Goal: Task Accomplishment & Management: Complete application form

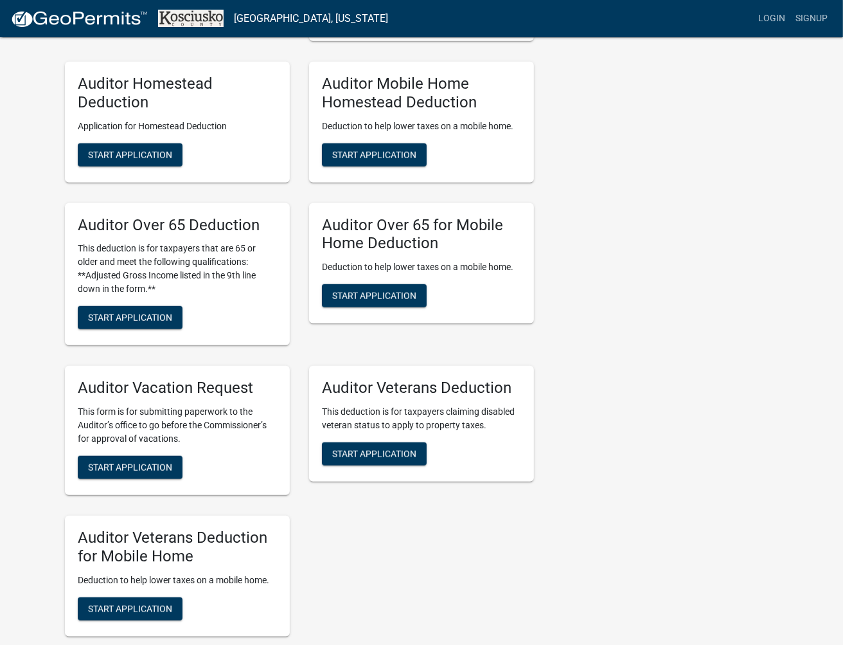
scroll to position [785, 0]
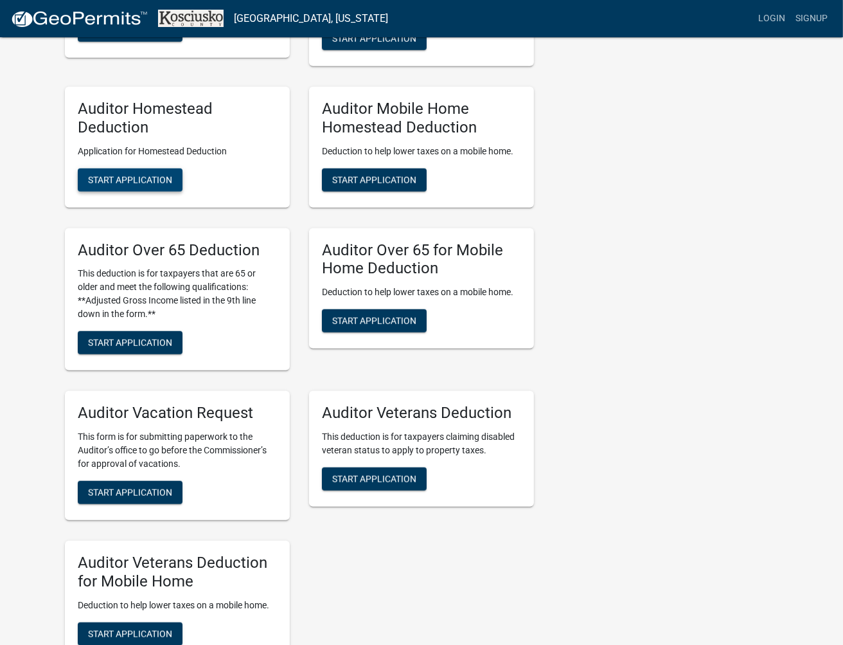
click at [103, 176] on span "Start Application" at bounding box center [130, 179] width 84 height 10
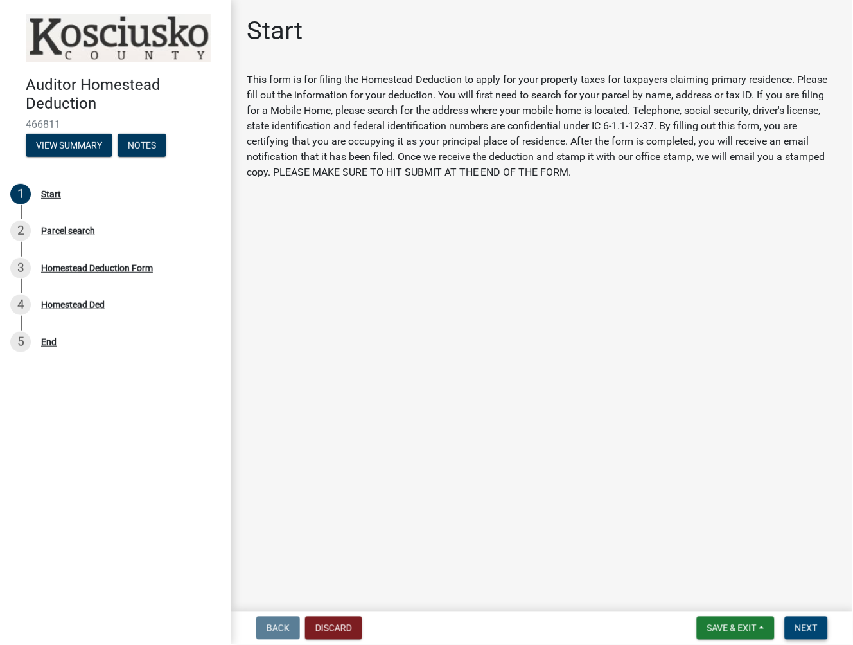
click at [812, 628] on span "Next" at bounding box center [807, 628] width 22 height 10
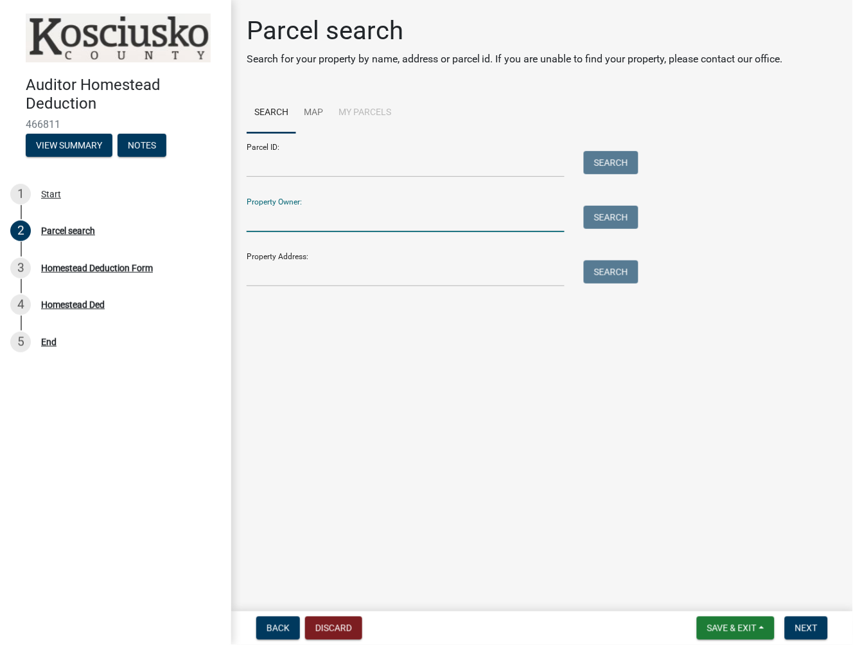
drag, startPoint x: 281, startPoint y: 226, endPoint x: 818, endPoint y: 190, distance: 537.8
click at [285, 227] on input "Property Owner:" at bounding box center [406, 219] width 318 height 26
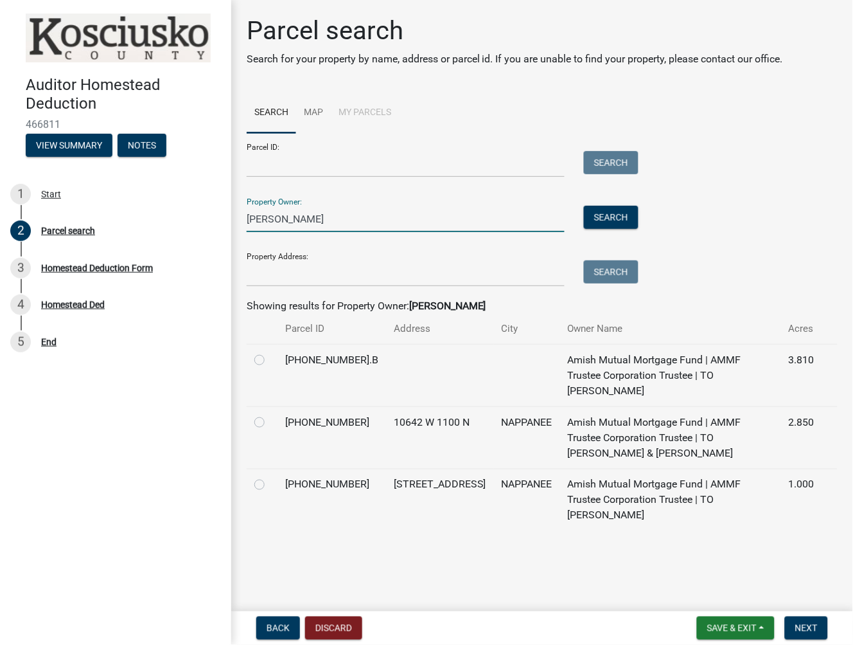
type input "hochstetler joel"
click at [270, 414] on label at bounding box center [270, 414] width 0 height 0
click at [270, 414] on input "radio" at bounding box center [274, 418] width 8 height 8
radio input "true"
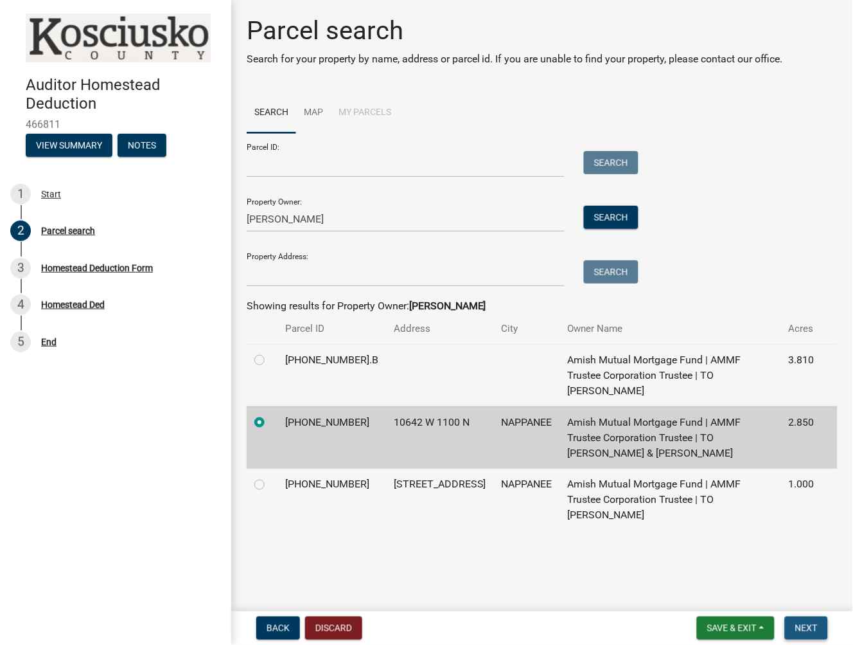
click at [820, 625] on button "Next" at bounding box center [806, 627] width 43 height 23
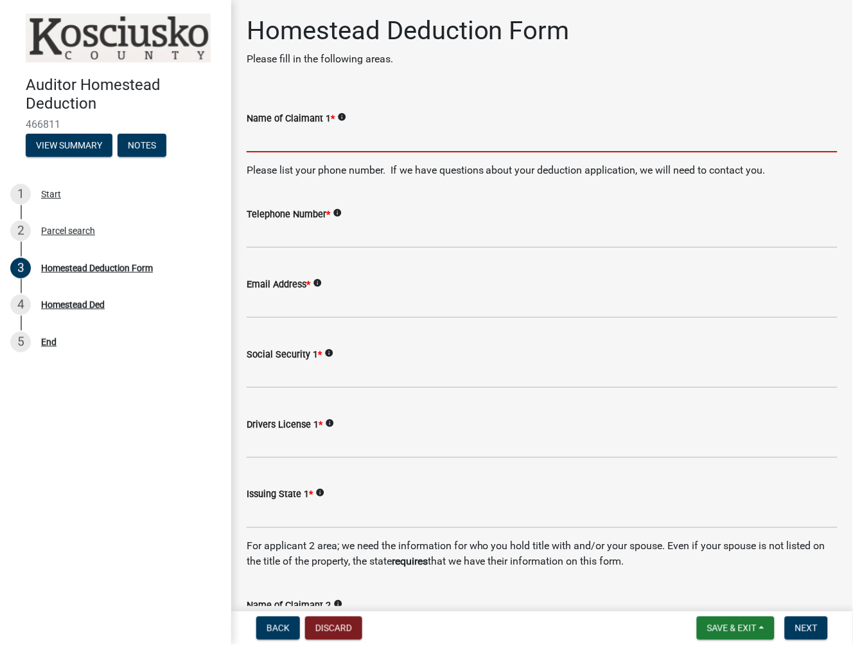
click at [283, 150] on input "Name of Claimant 1 *" at bounding box center [542, 139] width 591 height 26
type input "Joel D Hochstetler"
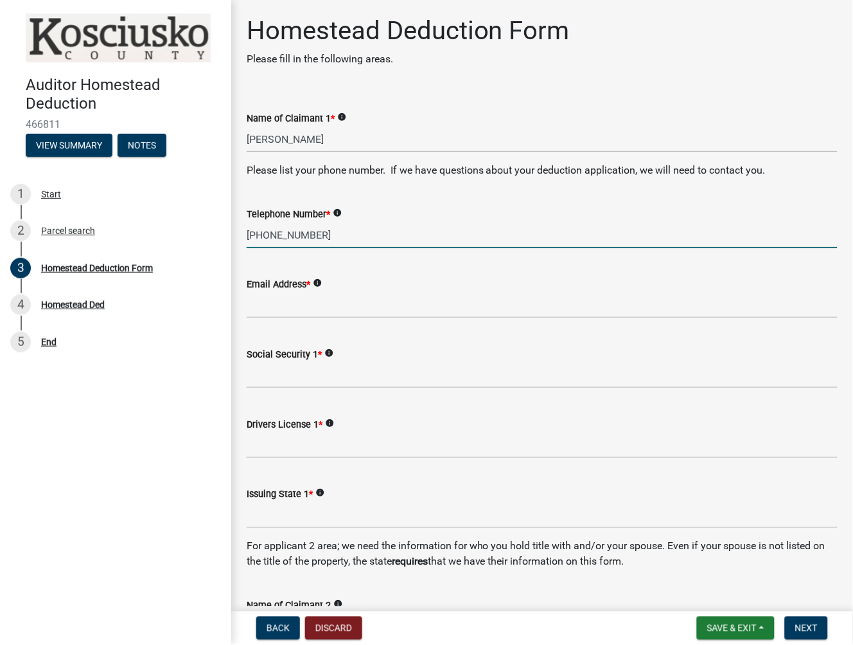
type input "574-221-9121"
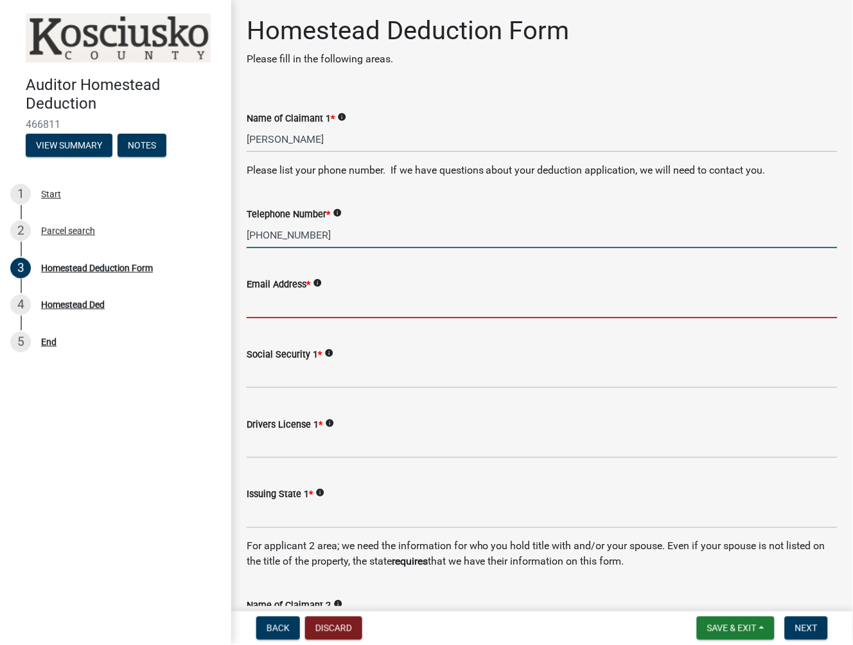
click at [319, 315] on input "Email Address *" at bounding box center [542, 305] width 591 height 26
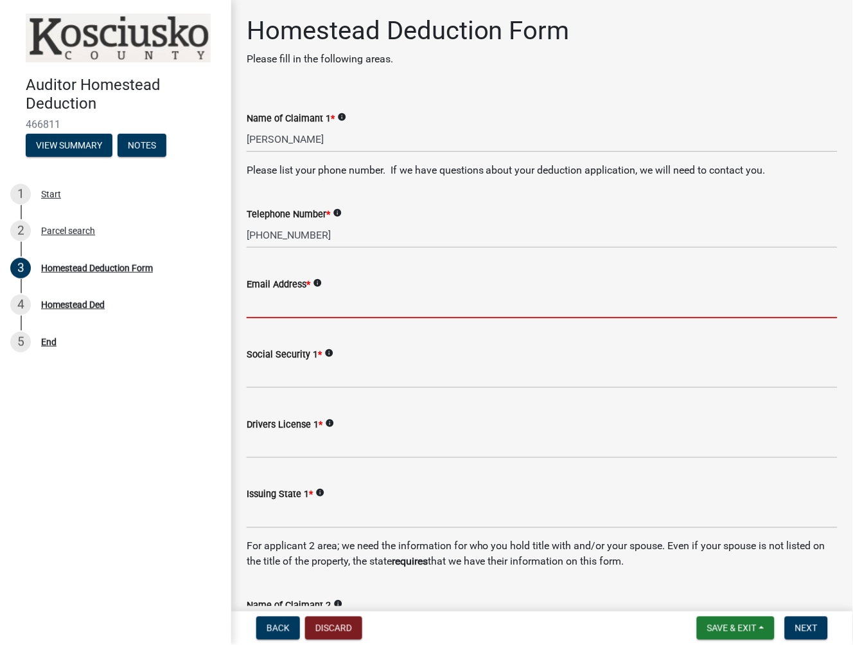
type input "auditor@kcgov.com"
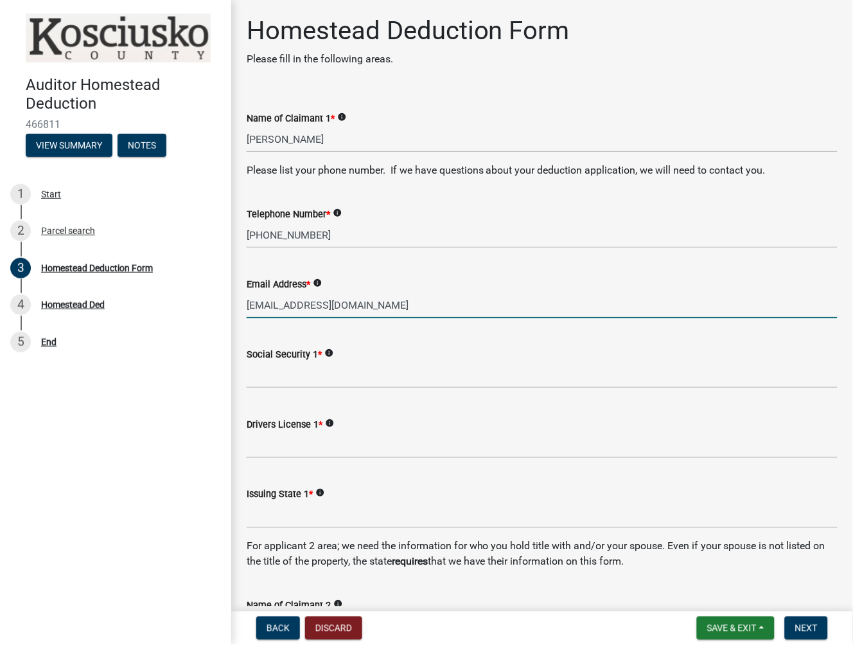
click at [306, 361] on div "Social Security 1 * info" at bounding box center [542, 353] width 591 height 15
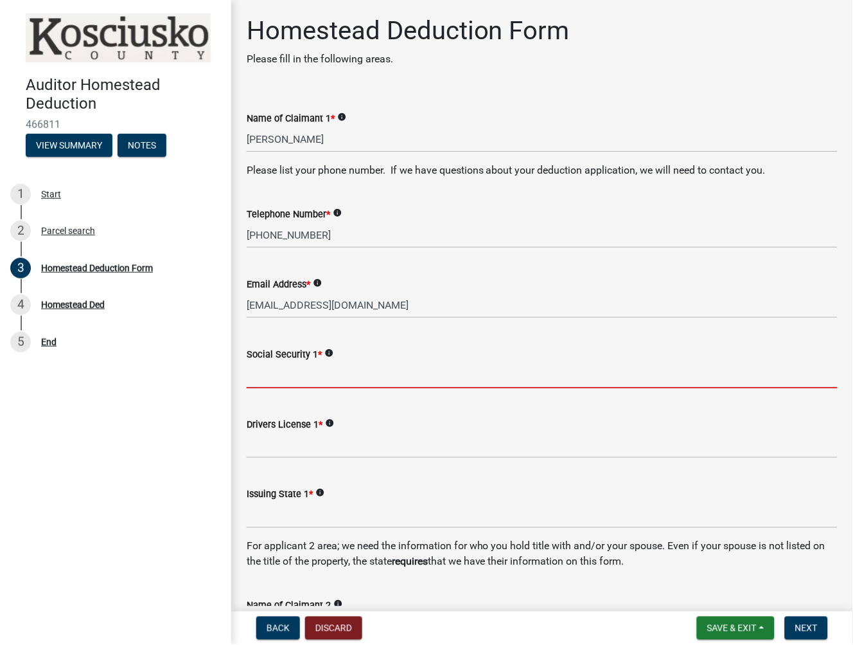
click at [286, 373] on input "Social Security 1 *" at bounding box center [542, 375] width 591 height 26
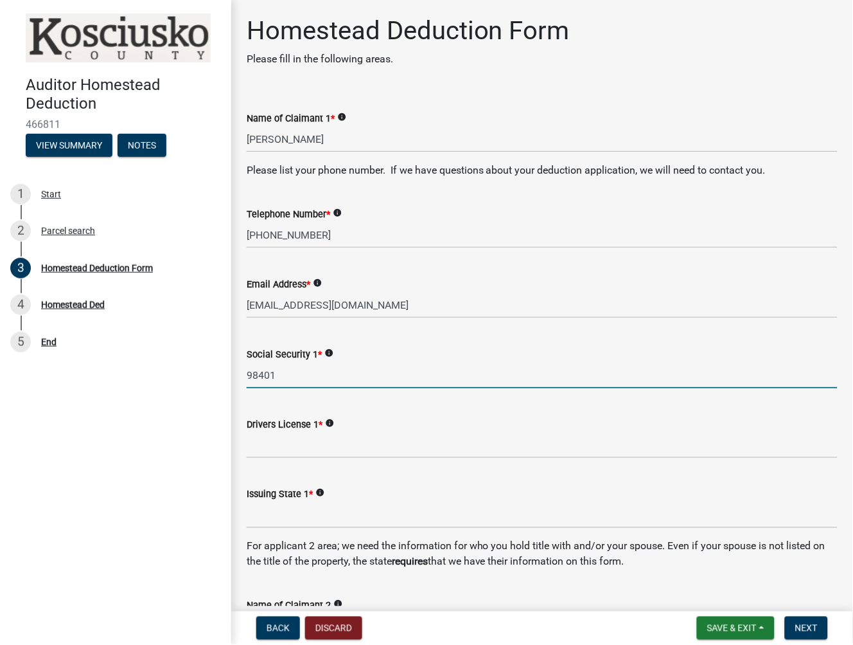
type input "98401"
click at [264, 436] on input "Drivers License 1 *" at bounding box center [542, 445] width 591 height 26
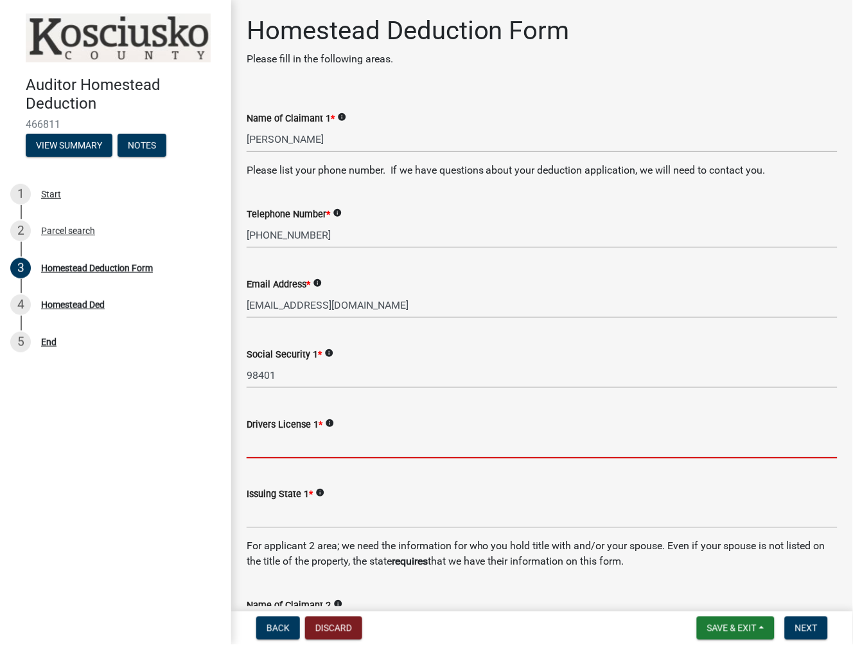
click at [249, 443] on input "Drivers License 1 *" at bounding box center [542, 445] width 591 height 26
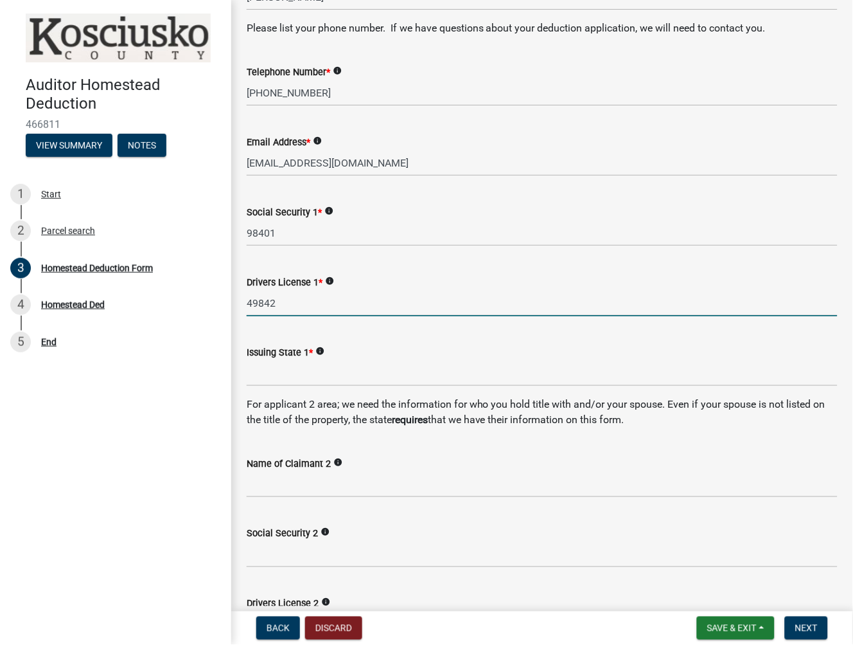
scroll to position [143, 0]
type input "49842"
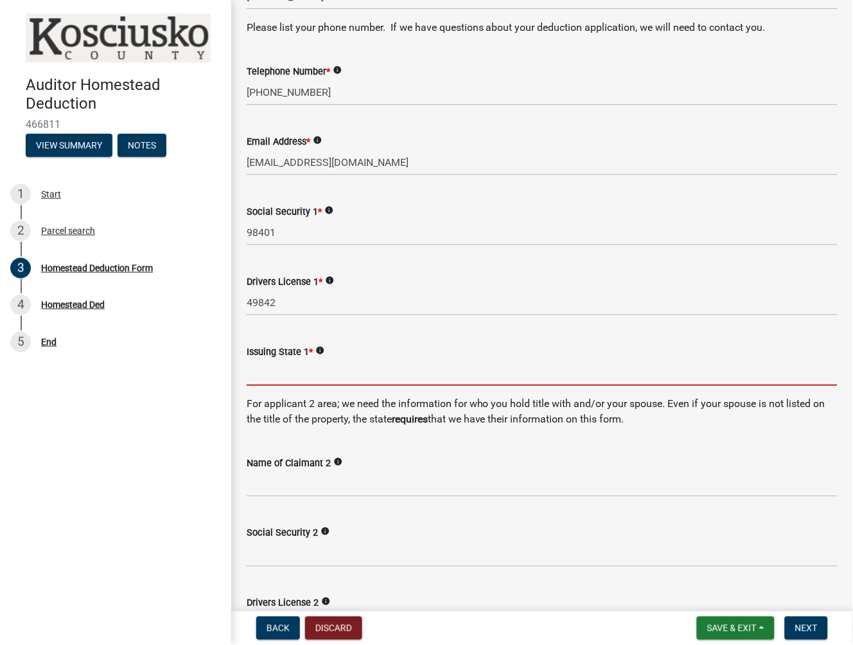
click at [262, 377] on input "Issuing State 1 *" at bounding box center [542, 372] width 591 height 26
type input "IN"
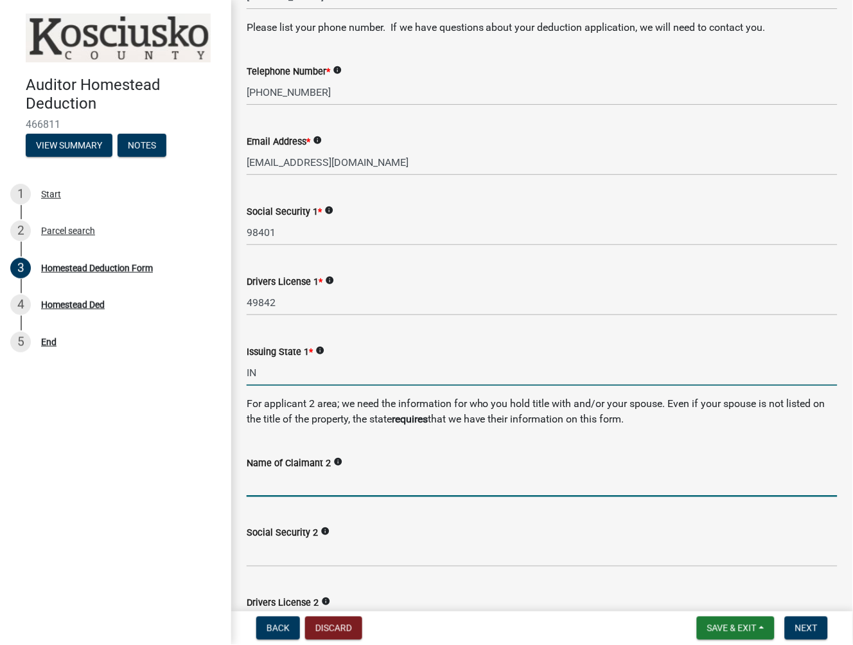
drag, startPoint x: 302, startPoint y: 479, endPoint x: 284, endPoint y: 474, distance: 18.7
click at [302, 479] on input "Name of Claimant 2" at bounding box center [542, 483] width 591 height 26
type input "Bethany R Hochstetler"
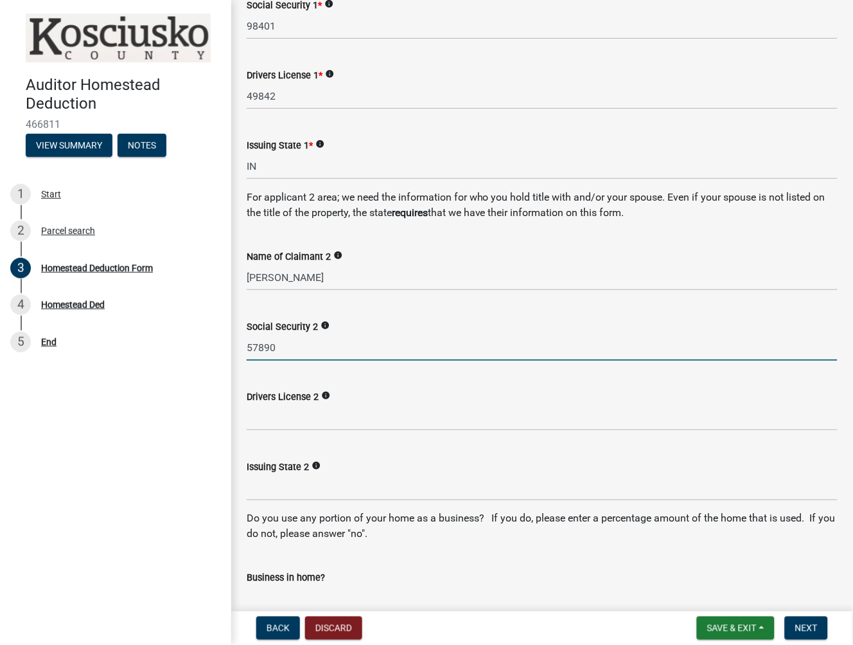
scroll to position [357, 0]
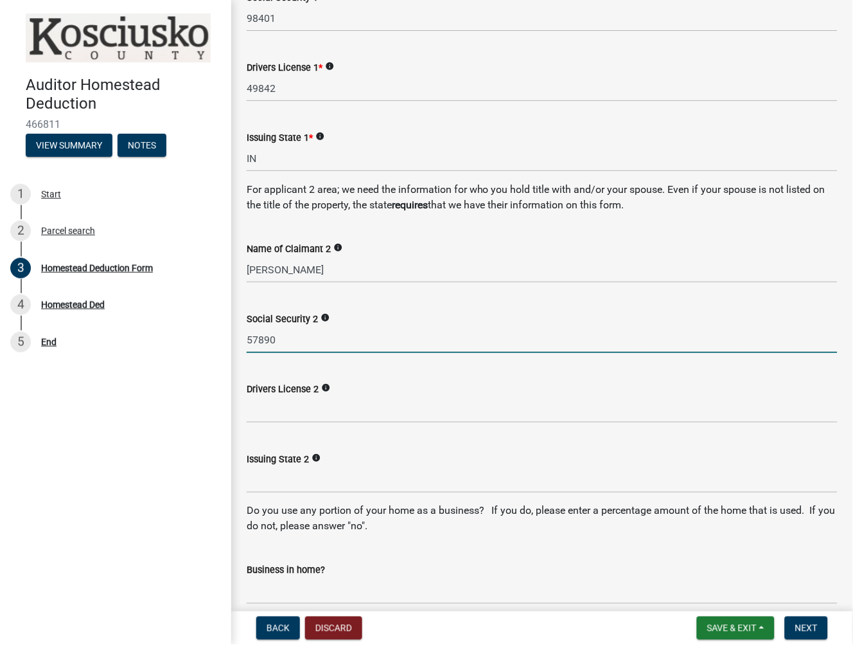
type input "57890"
click at [269, 485] on input "Issuing State 2" at bounding box center [542, 480] width 591 height 26
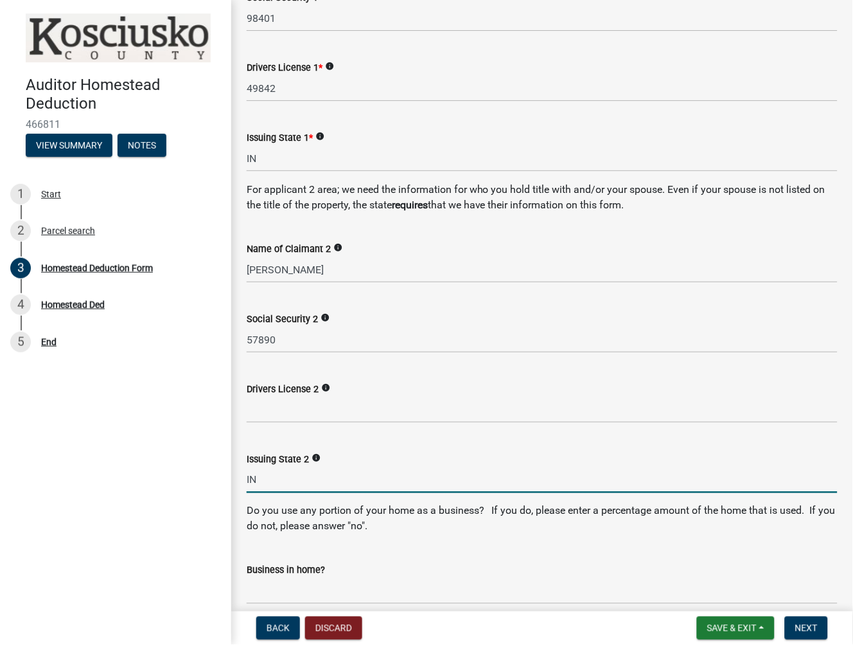
type input "IN"
click at [271, 588] on input "Business in home?" at bounding box center [542, 591] width 591 height 26
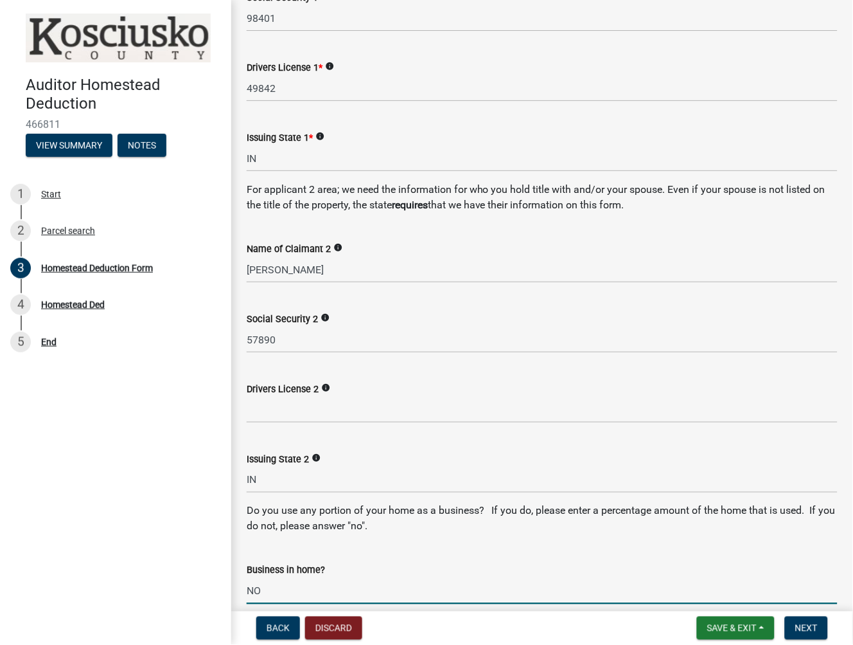
type input "NO"
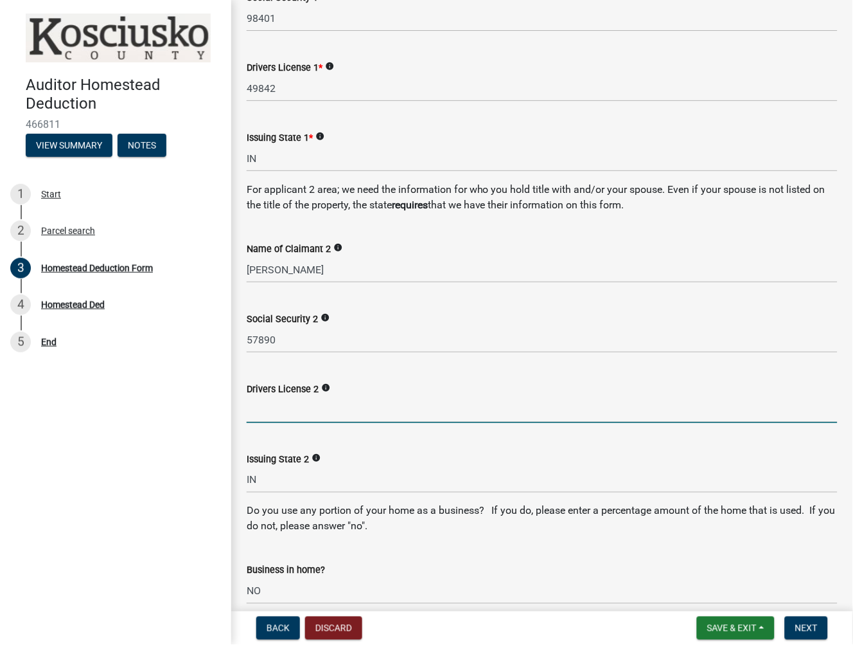
click at [308, 416] on input "Drivers License 2" at bounding box center [542, 410] width 591 height 26
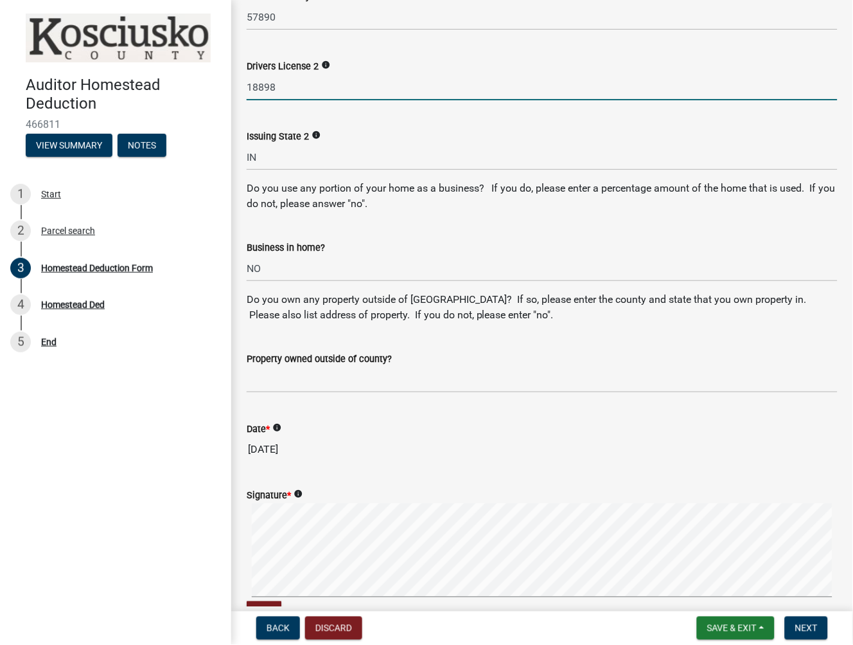
scroll to position [714, 0]
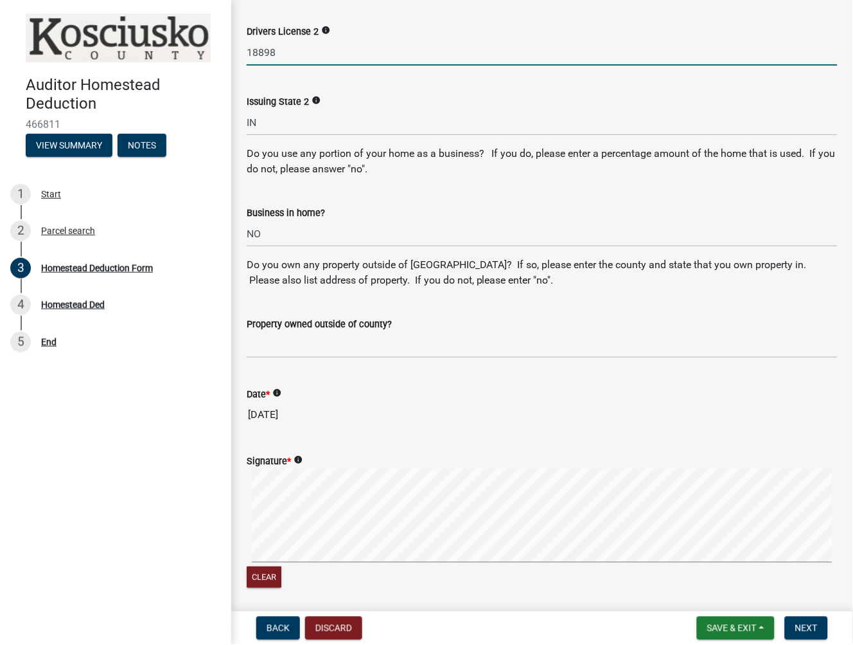
type input "18898"
click at [263, 348] on input "Property owned outside of county?" at bounding box center [542, 345] width 591 height 26
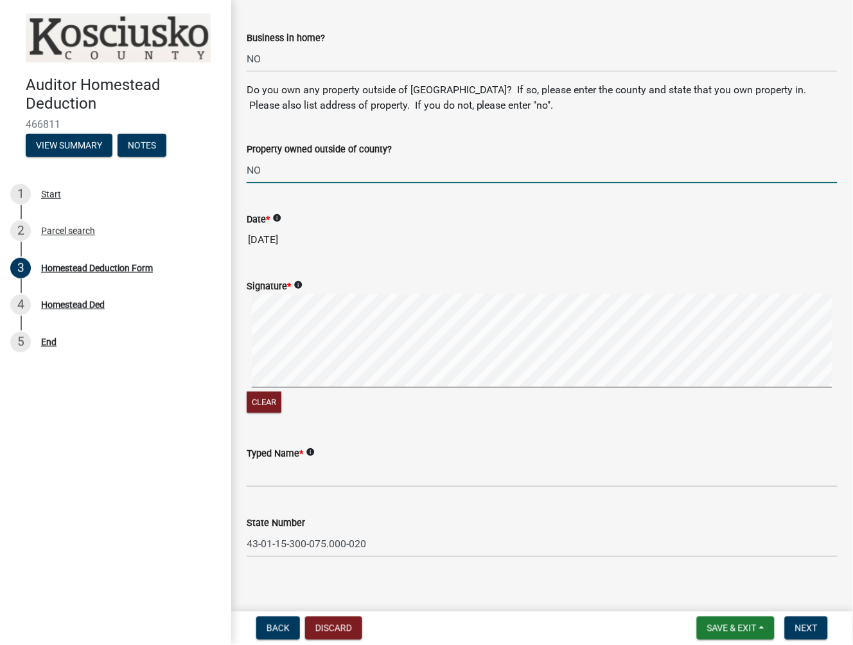
scroll to position [900, 0]
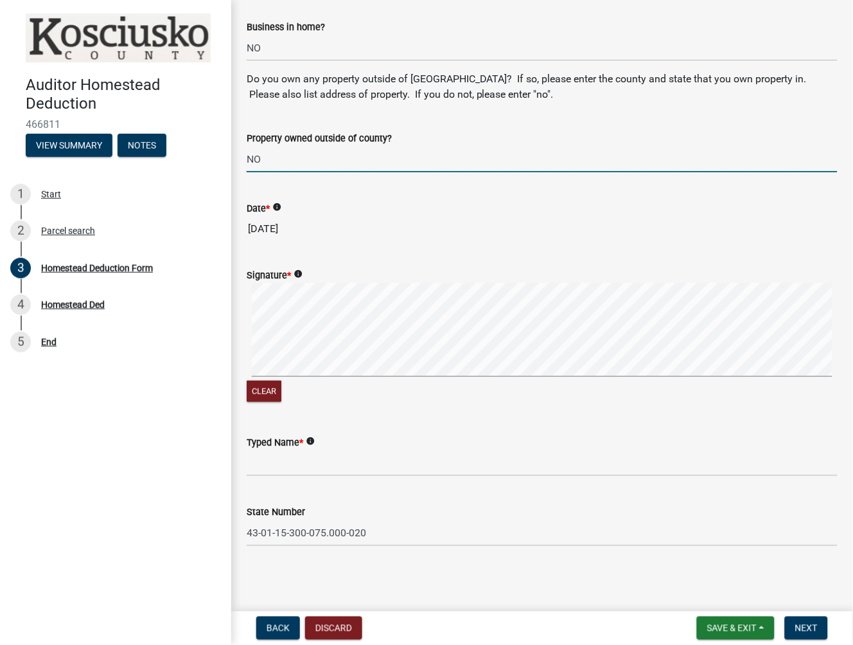
type input "NO"
click at [285, 449] on div "Typed Name * info" at bounding box center [542, 441] width 591 height 15
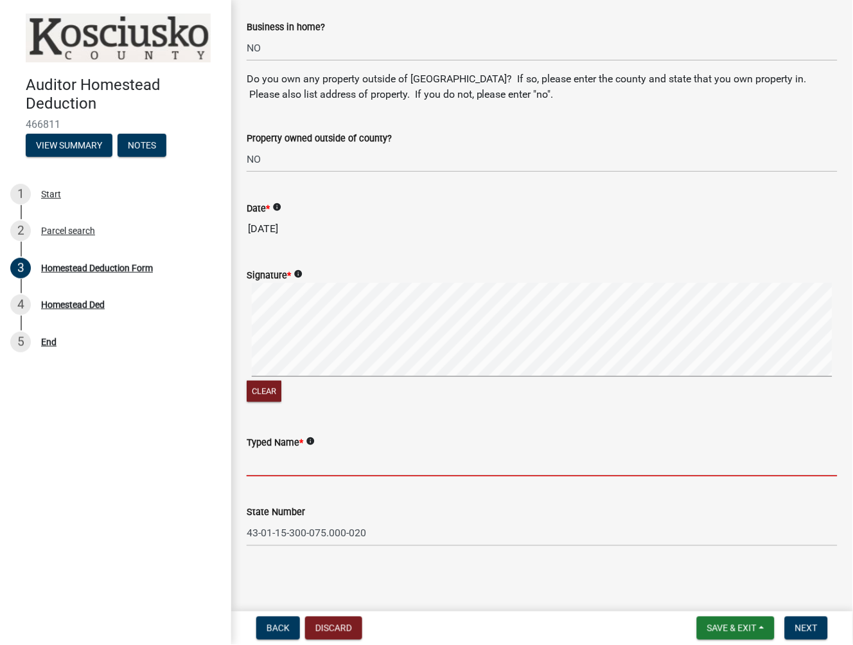
drag, startPoint x: 389, startPoint y: 467, endPoint x: 789, endPoint y: 455, distance: 399.9
click at [422, 473] on input "Typed Name *" at bounding box center [542, 463] width 591 height 26
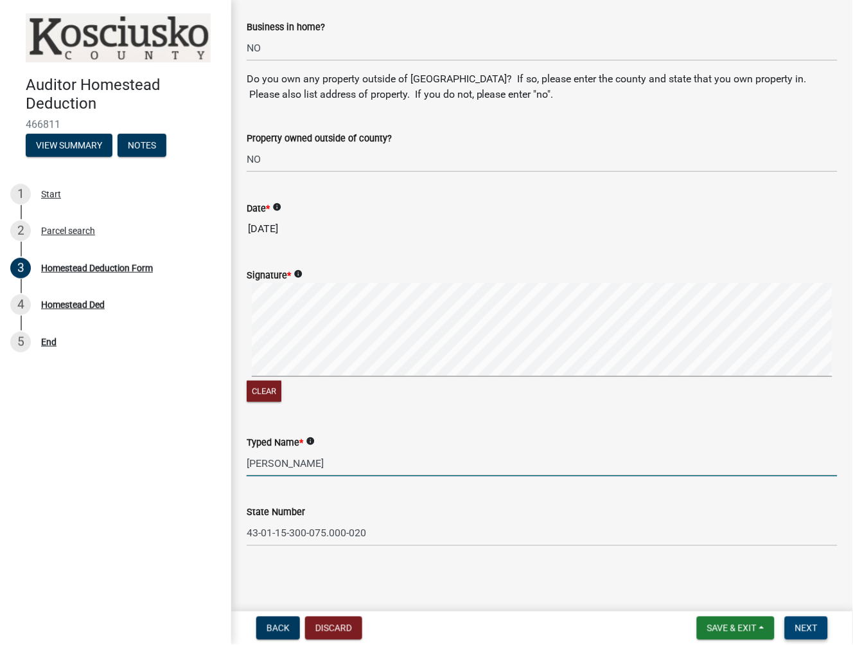
type input "Joel D Hochstetler"
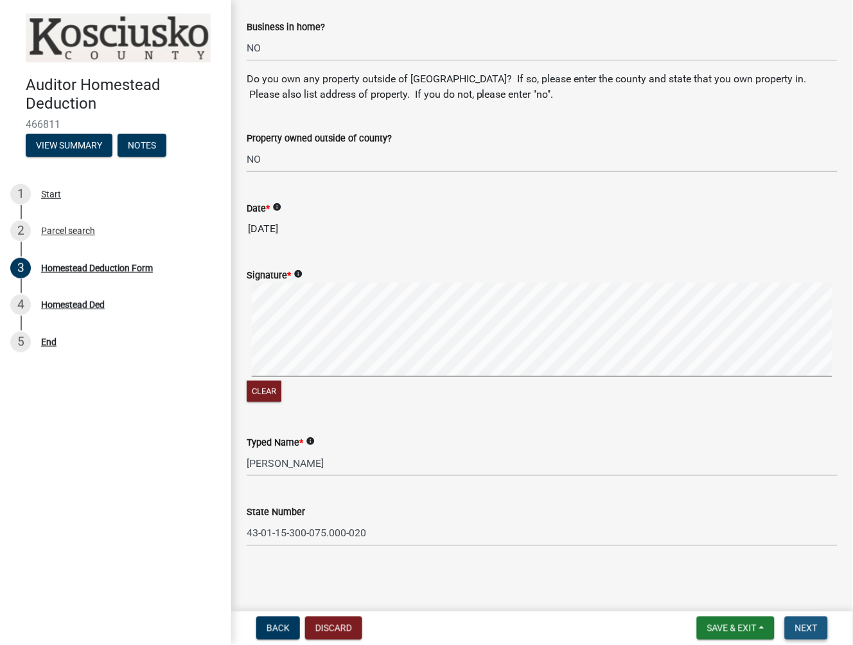
click at [799, 633] on button "Next" at bounding box center [806, 627] width 43 height 23
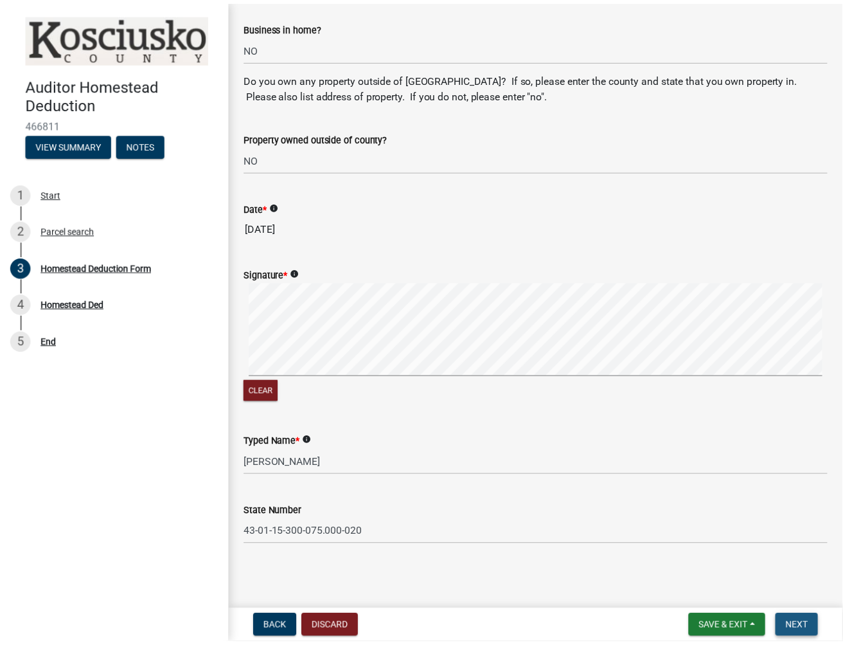
scroll to position [0, 0]
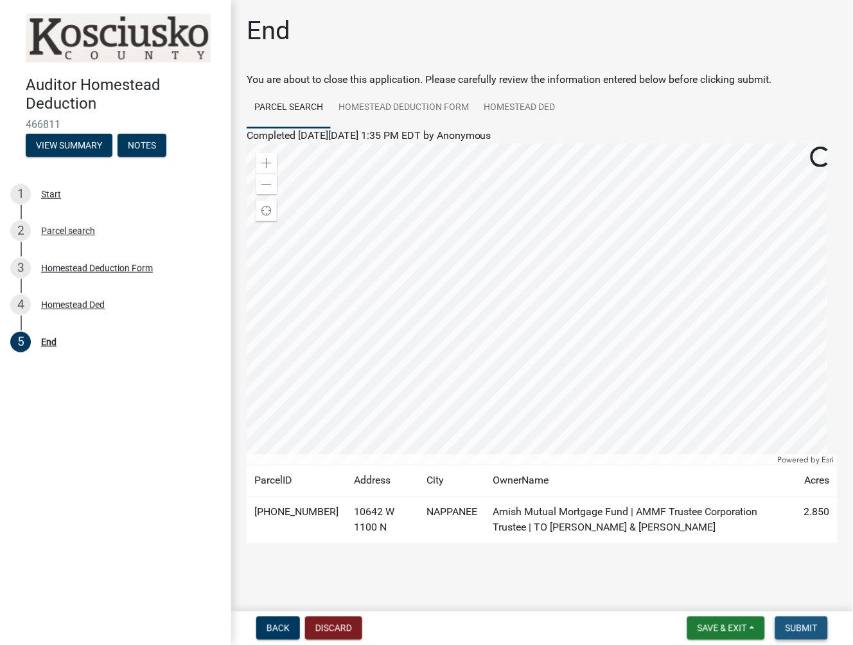
click at [799, 632] on button "Submit" at bounding box center [802, 627] width 53 height 23
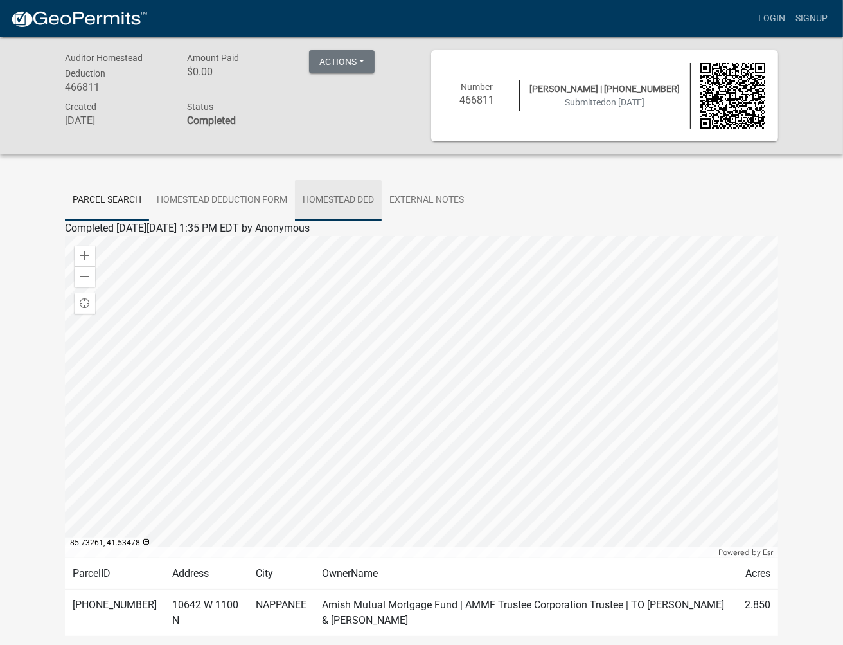
click at [316, 197] on link "Homestead Ded" at bounding box center [338, 200] width 87 height 41
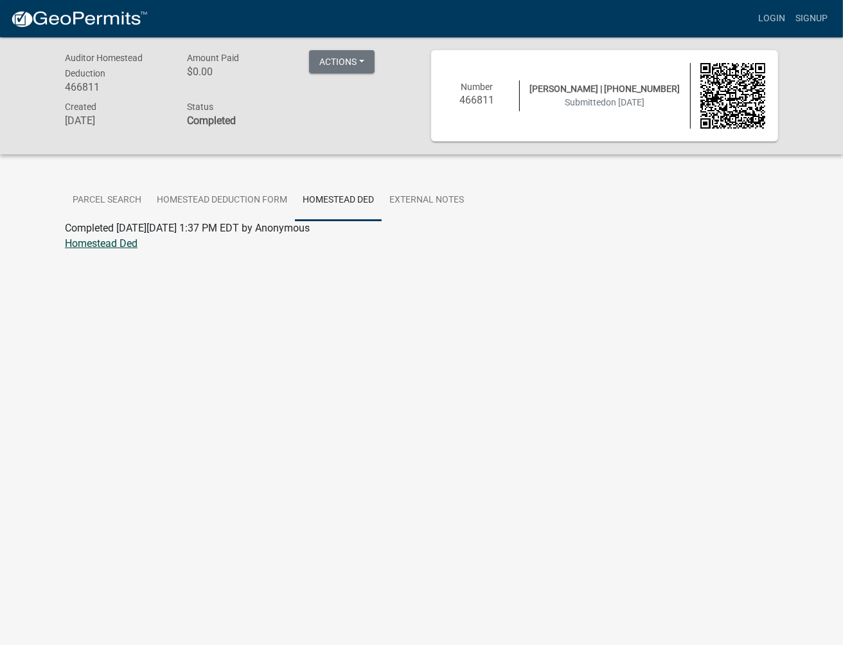
click at [129, 245] on link "Homestead Ded" at bounding box center [101, 243] width 73 height 12
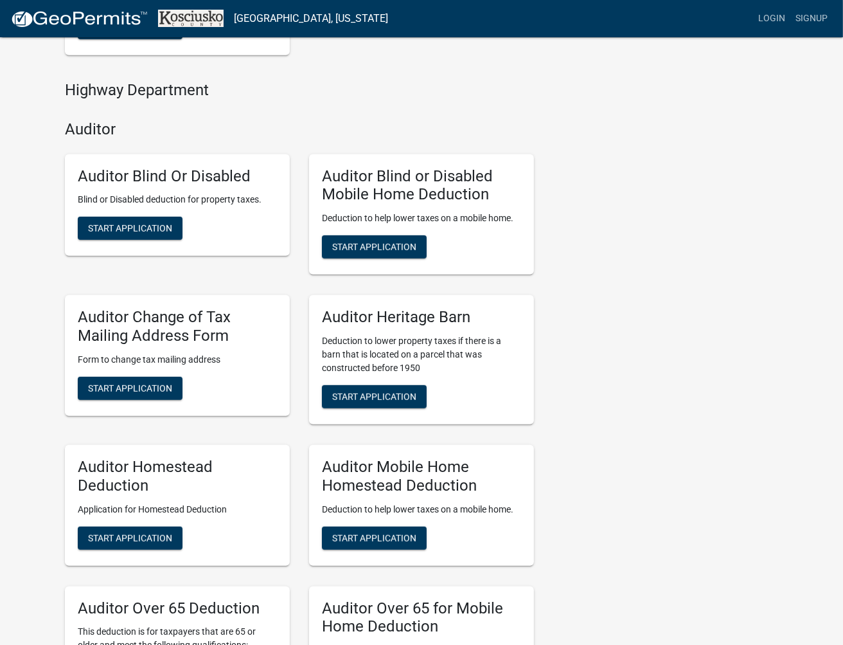
scroll to position [571, 0]
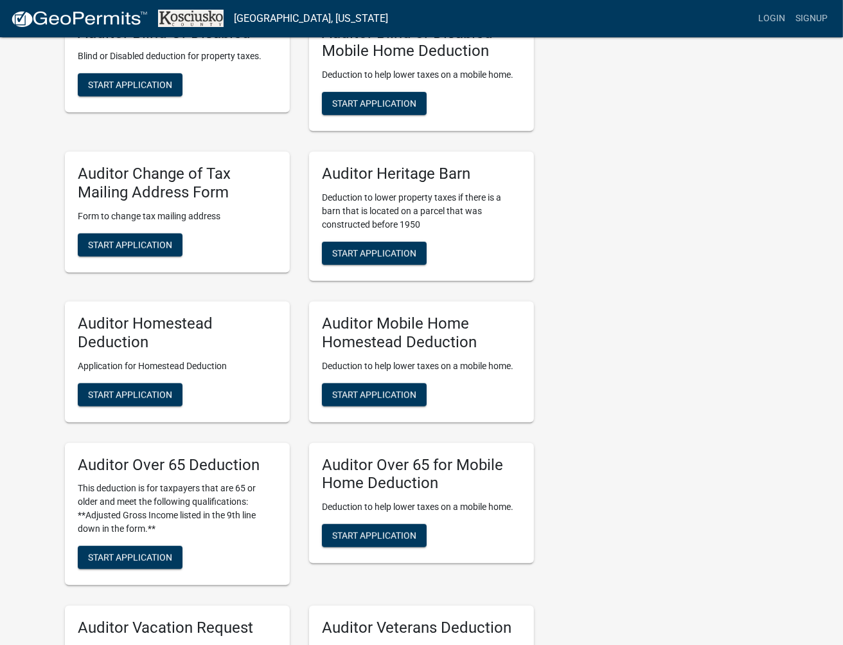
click at [124, 380] on div "Auditor Homestead Deduction Application for Homestead Deduction Start Applicati…" at bounding box center [177, 361] width 225 height 121
click at [114, 389] on span "Start Application" at bounding box center [130, 394] width 84 height 10
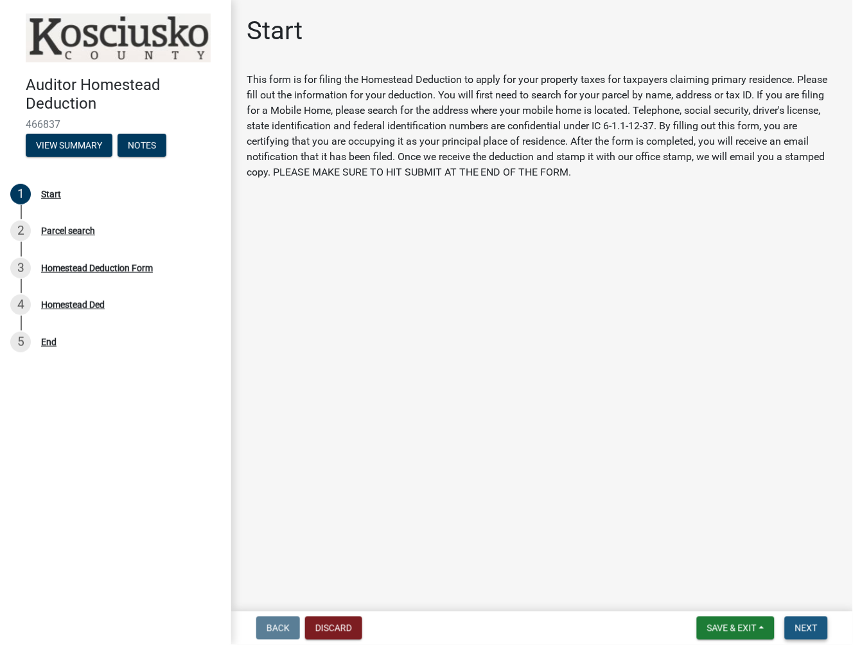
click at [823, 622] on button "Next" at bounding box center [806, 627] width 43 height 23
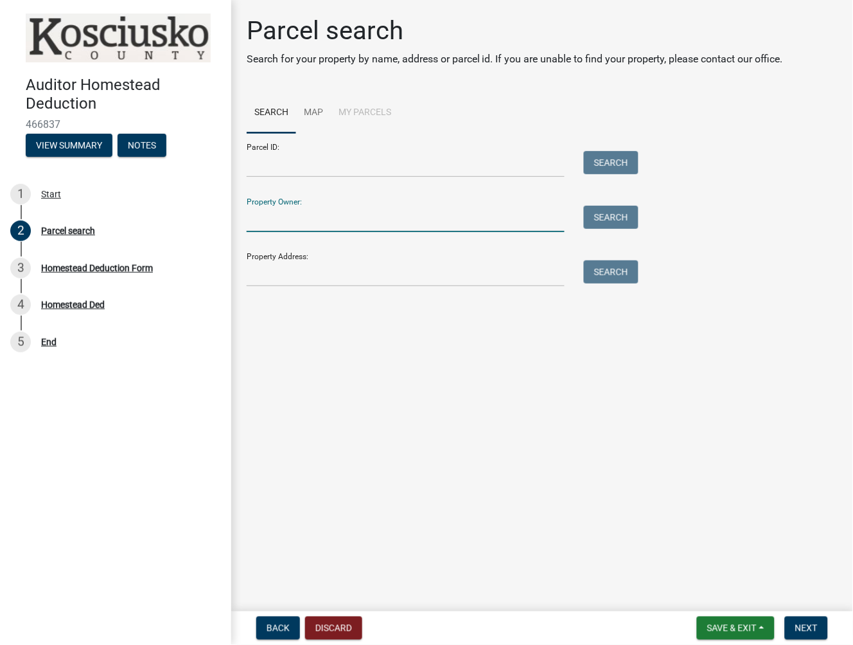
click at [324, 221] on input "Property Owner:" at bounding box center [406, 219] width 318 height 26
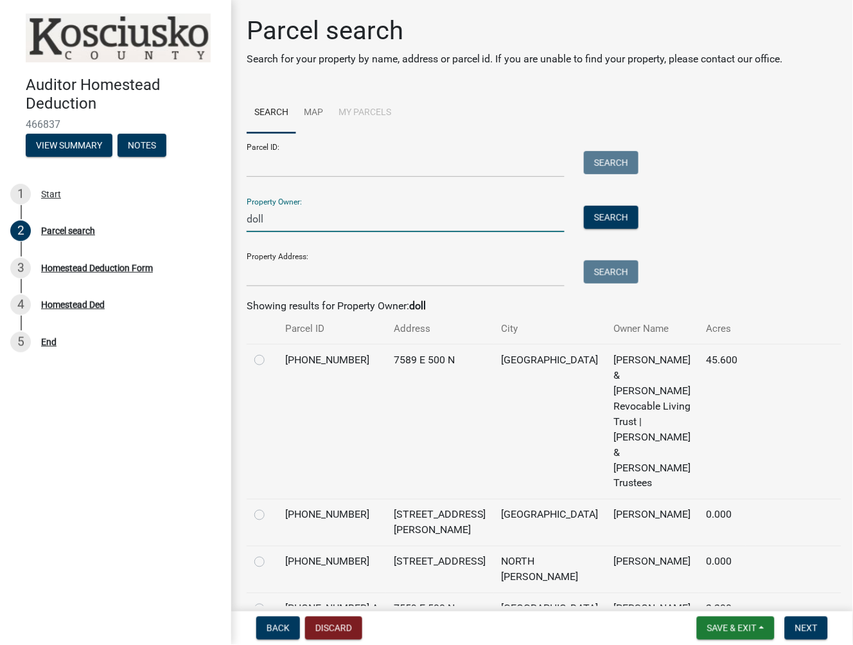
type input "doll"
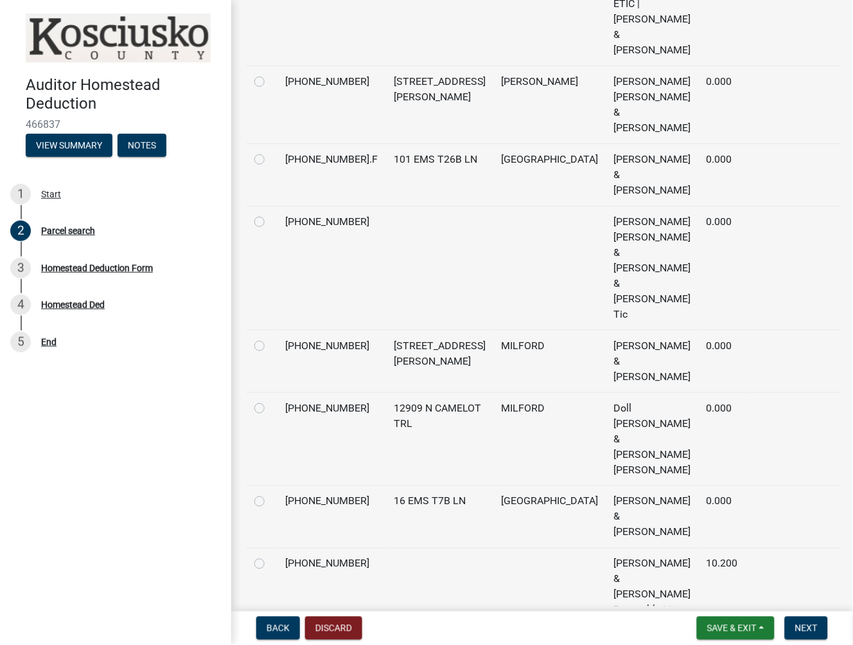
scroll to position [857, 0]
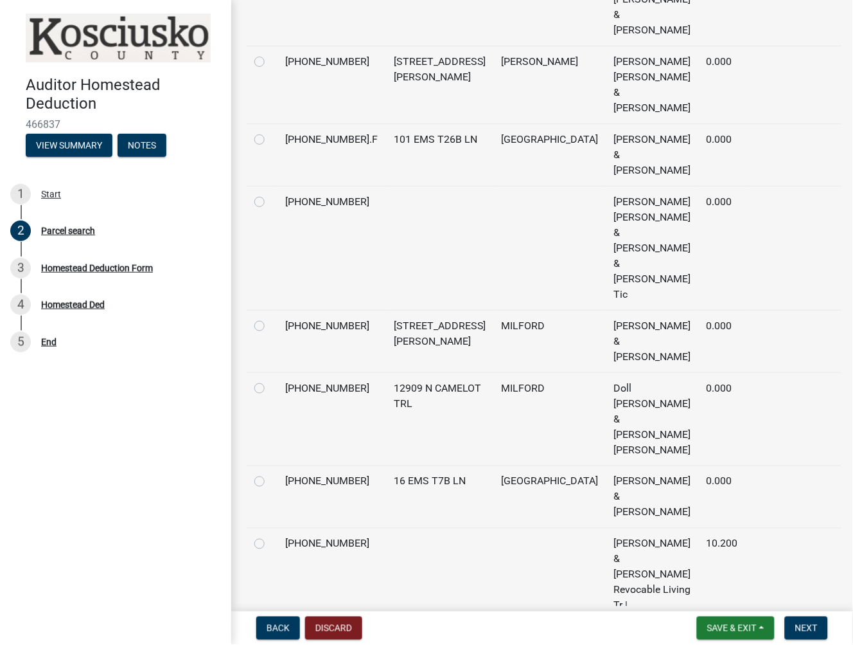
radio input "true"
click at [807, 623] on span "Next" at bounding box center [807, 628] width 22 height 10
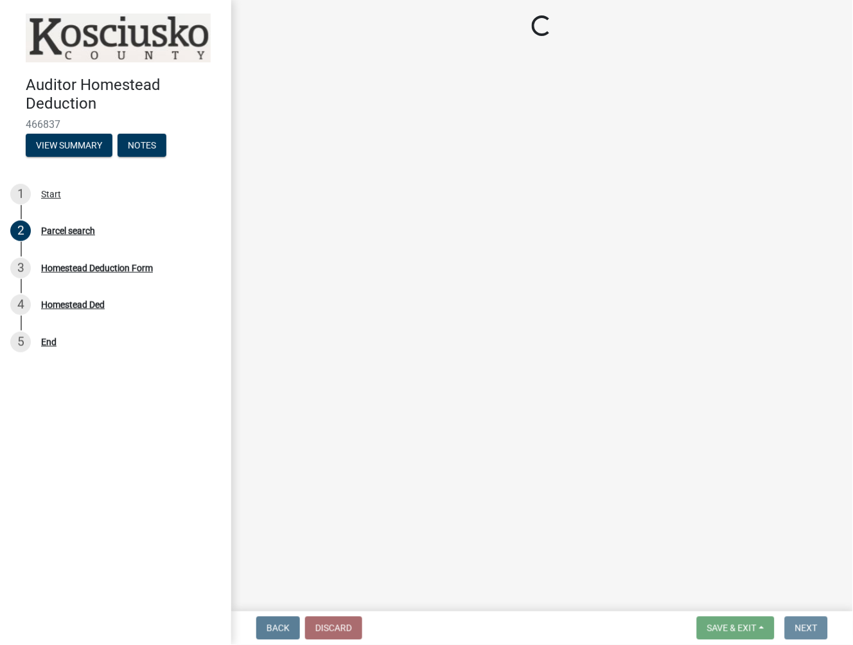
scroll to position [0, 0]
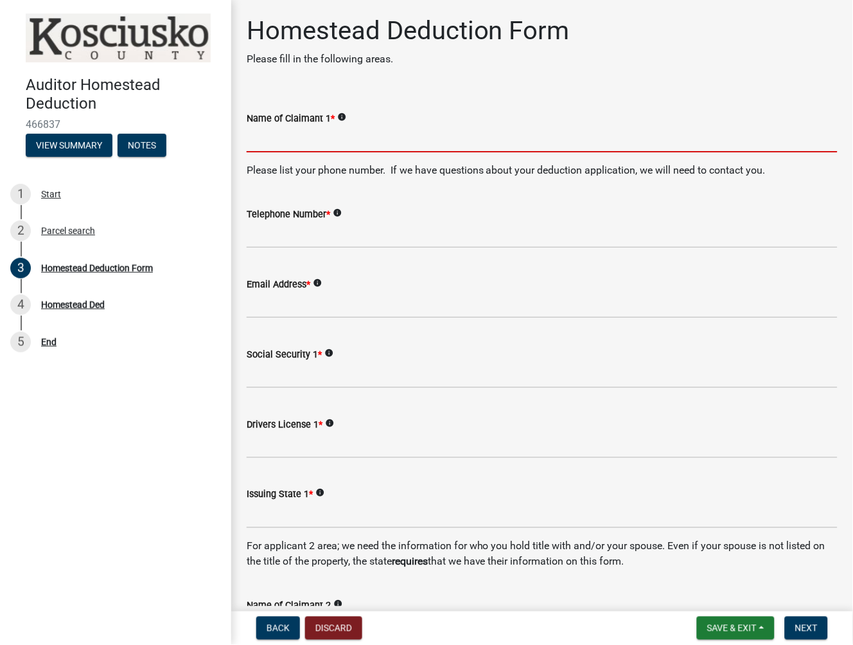
drag, startPoint x: 298, startPoint y: 139, endPoint x: 846, endPoint y: 132, distance: 548.2
click at [297, 139] on input "Name of Claimant 1 *" at bounding box center [542, 139] width 591 height 26
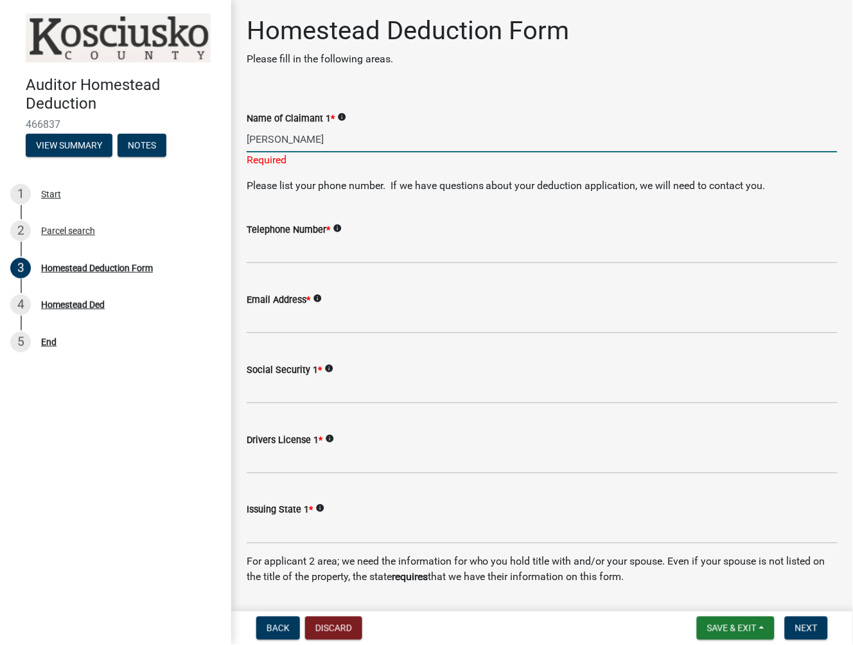
type input "[PERSON_NAME]"
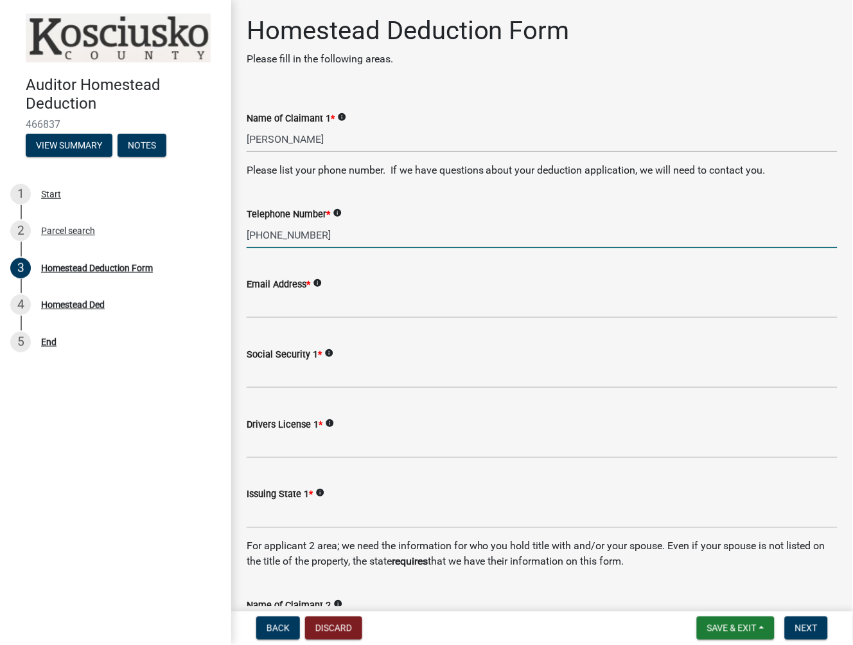
type input "[PHONE_NUMBER]"
click at [310, 287] on span "*" at bounding box center [309, 284] width 4 height 11
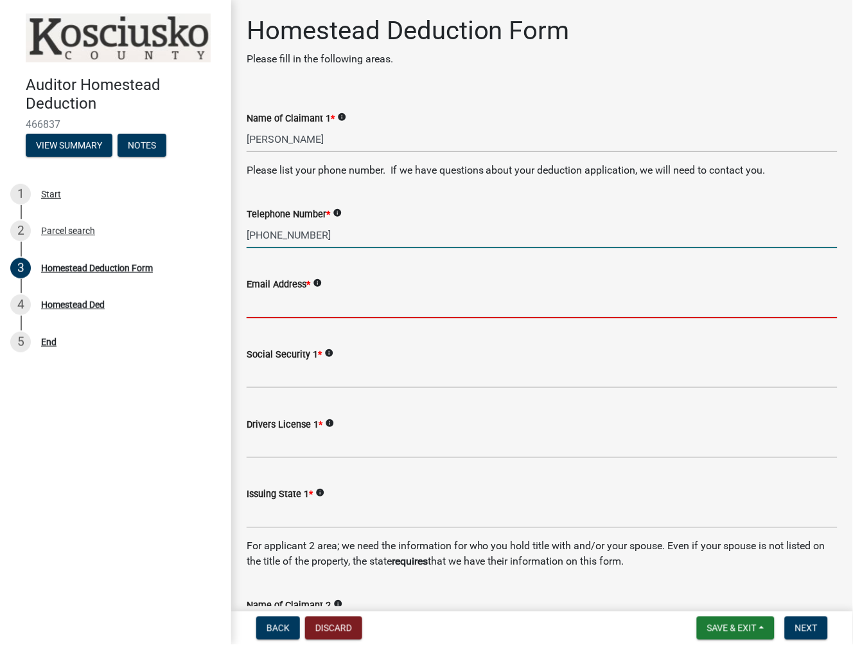
click at [311, 292] on input "Email Address *" at bounding box center [542, 305] width 591 height 26
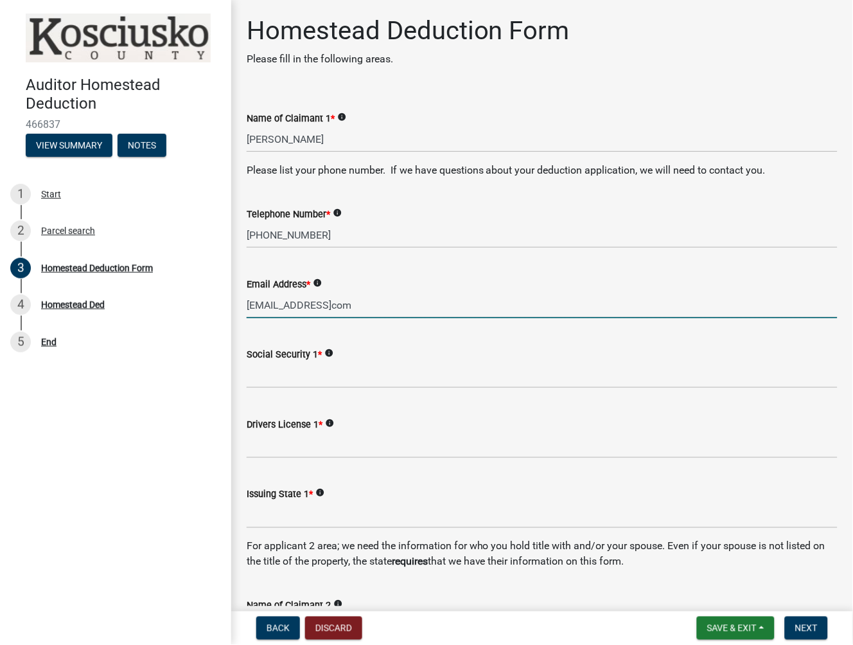
type input "[EMAIL_ADDRESS]com"
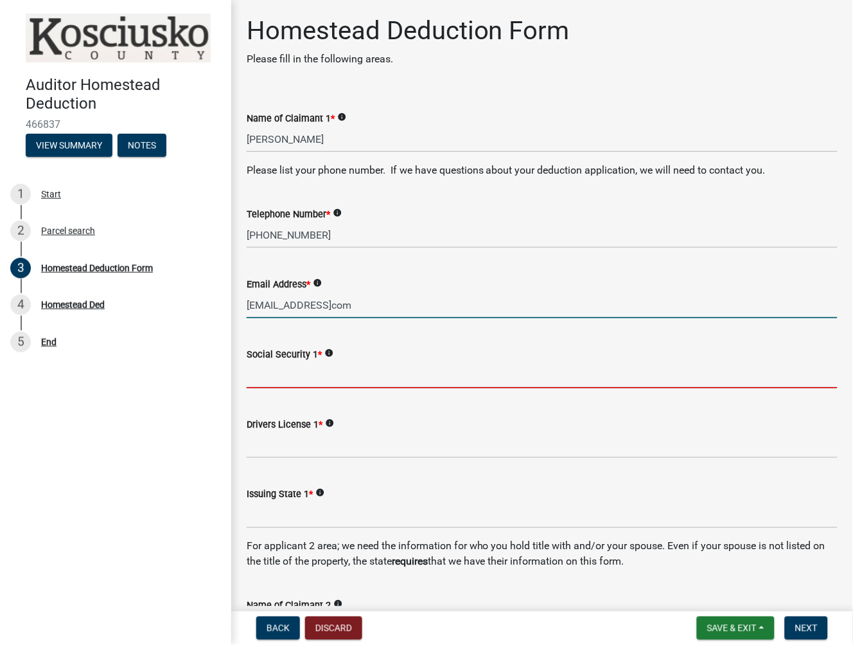
click at [259, 370] on input "Social Security 1 *" at bounding box center [542, 375] width 591 height 26
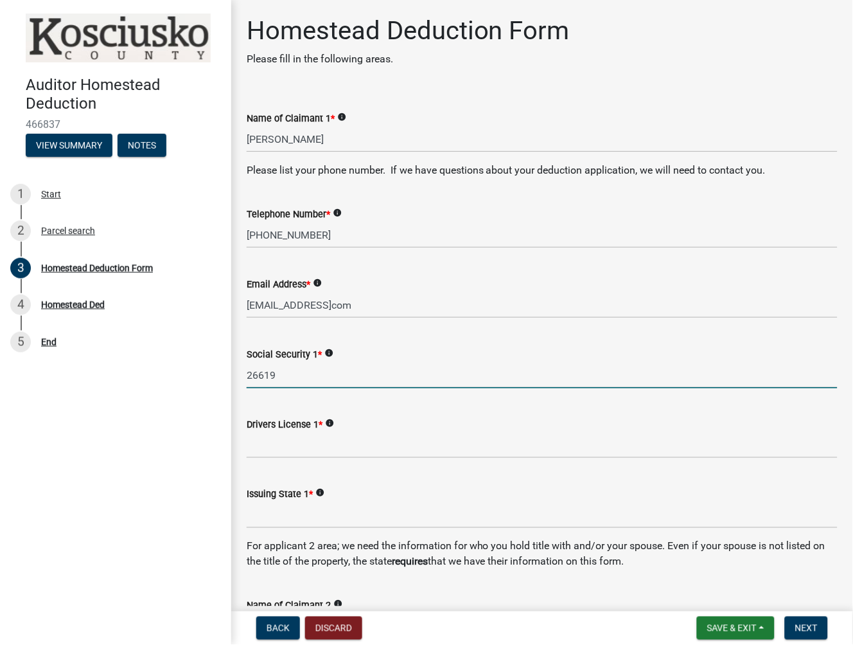
type input "26619"
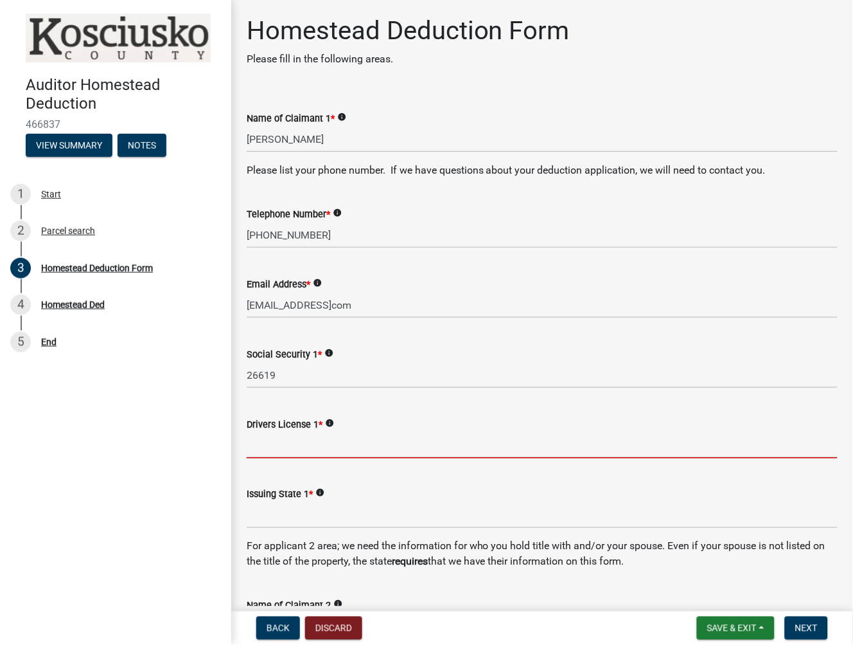
click at [283, 449] on input "Drivers License 1 *" at bounding box center [542, 445] width 591 height 26
type input "6"
click at [243, 445] on div "Drivers License 1 * info [DRIVERS_LICENSE_NUMBER]" at bounding box center [542, 428] width 610 height 60
type input "38745"
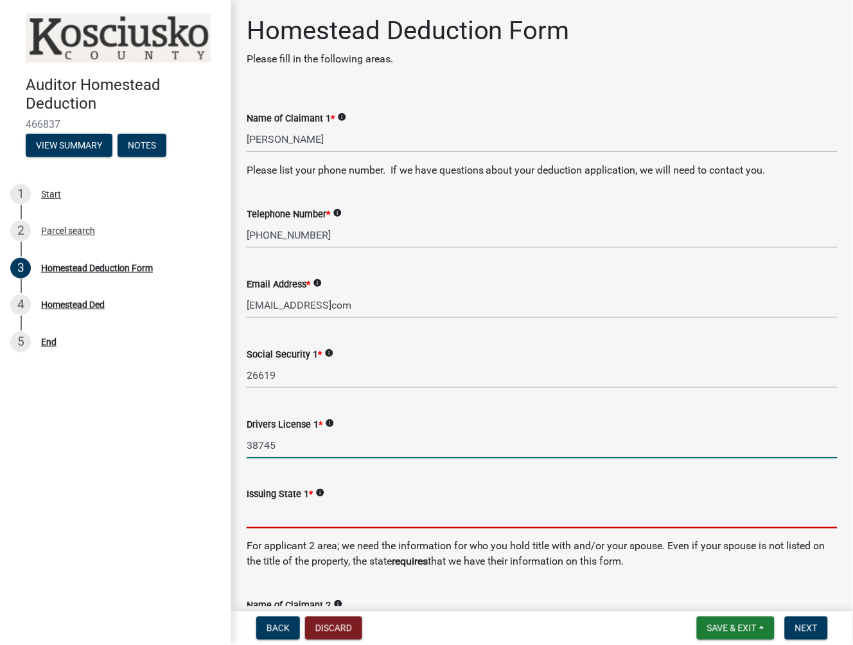
click at [270, 510] on input "Issuing State 1 *" at bounding box center [542, 515] width 591 height 26
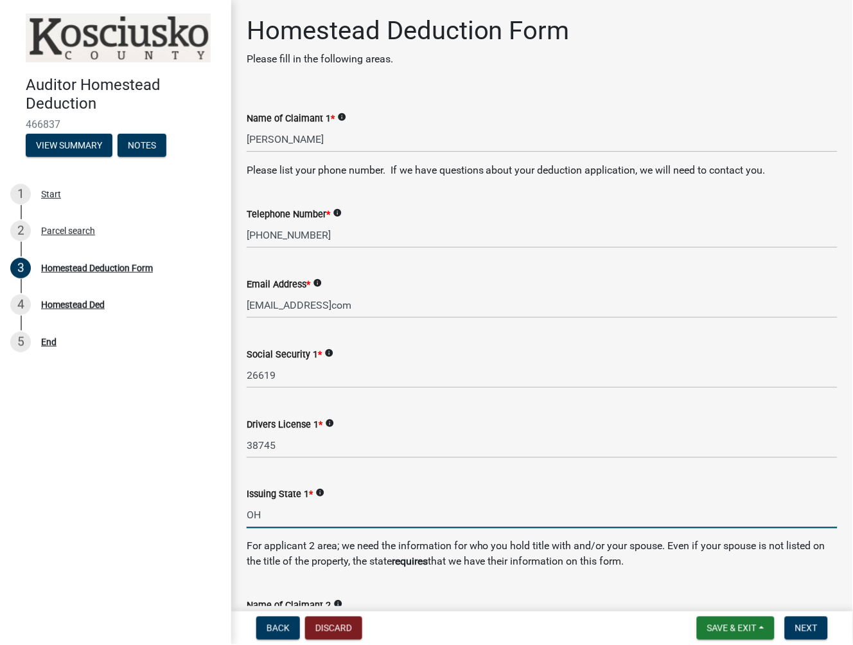
scroll to position [357, 0]
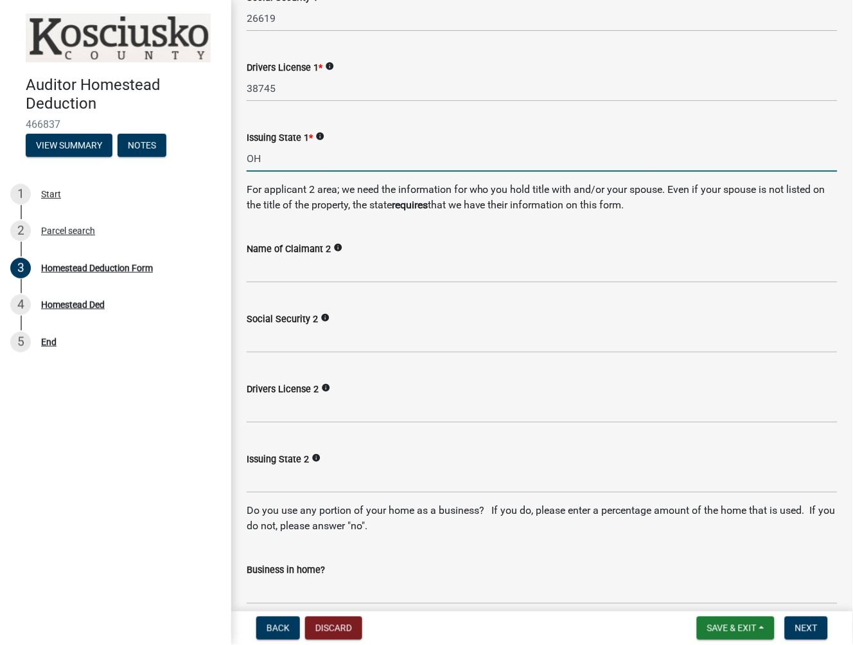
type input "OH"
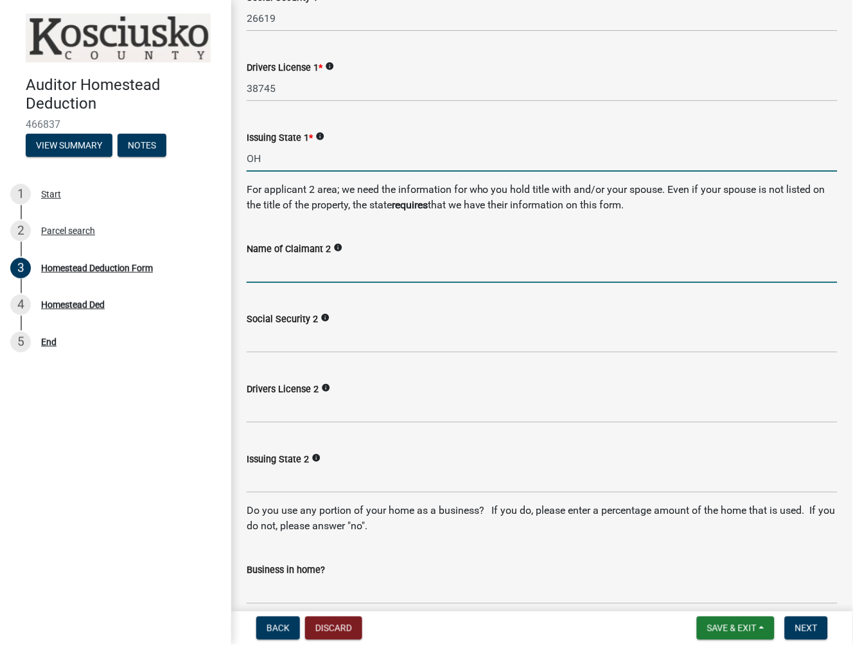
click at [321, 274] on input "Name of Claimant 2" at bounding box center [542, 269] width 591 height 26
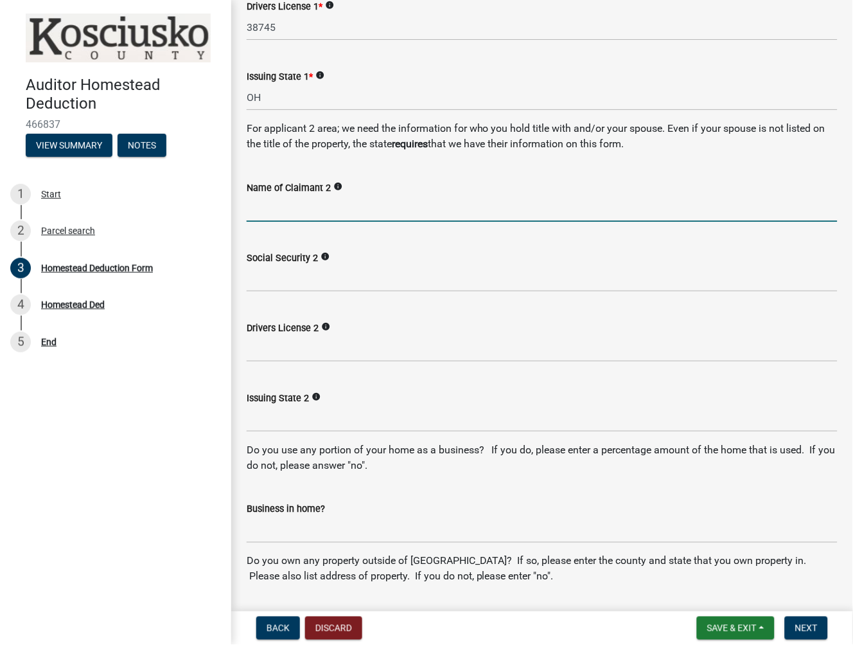
scroll to position [499, 0]
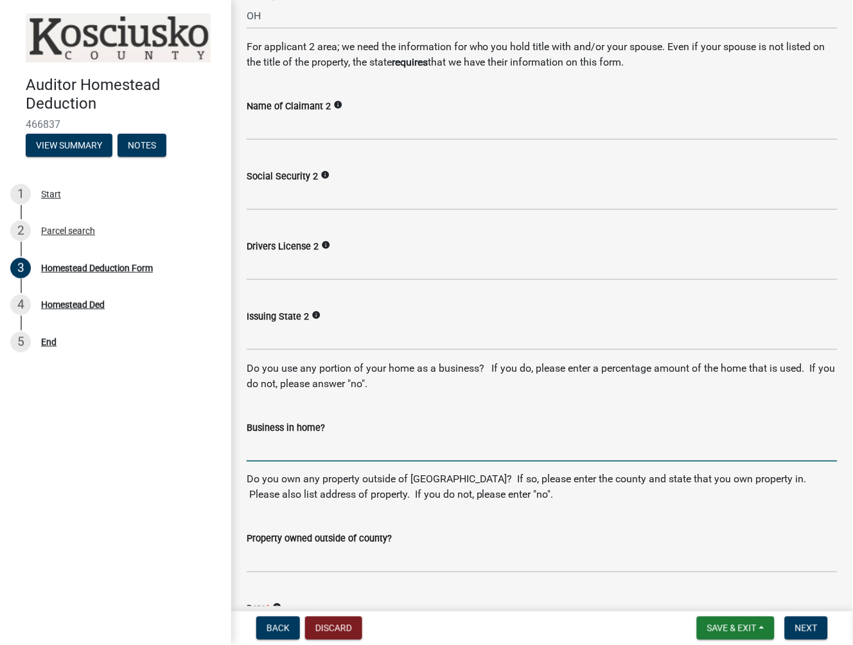
drag, startPoint x: 261, startPoint y: 450, endPoint x: 727, endPoint y: 392, distance: 469.5
click at [261, 450] on input "Business in home?" at bounding box center [542, 448] width 591 height 26
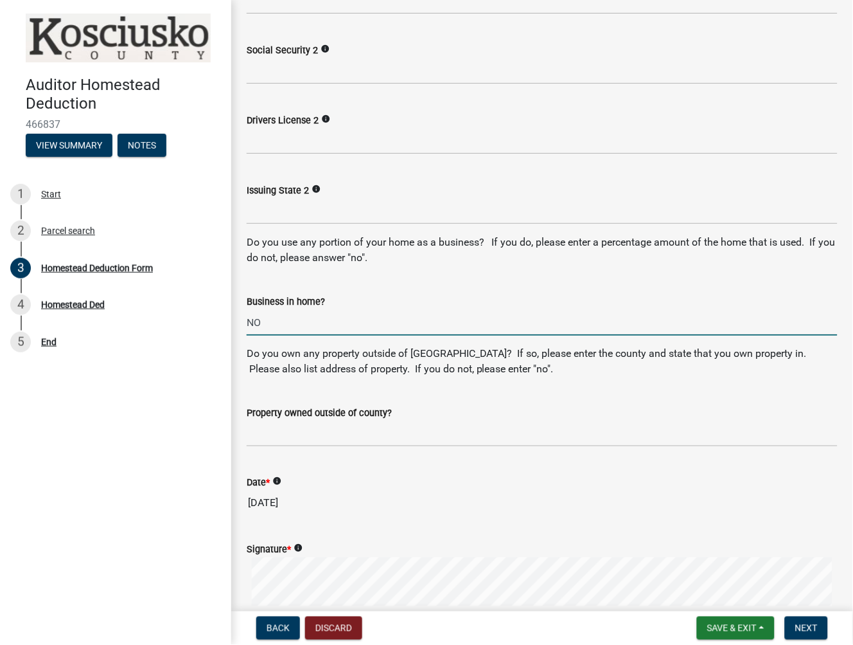
scroll to position [857, 0]
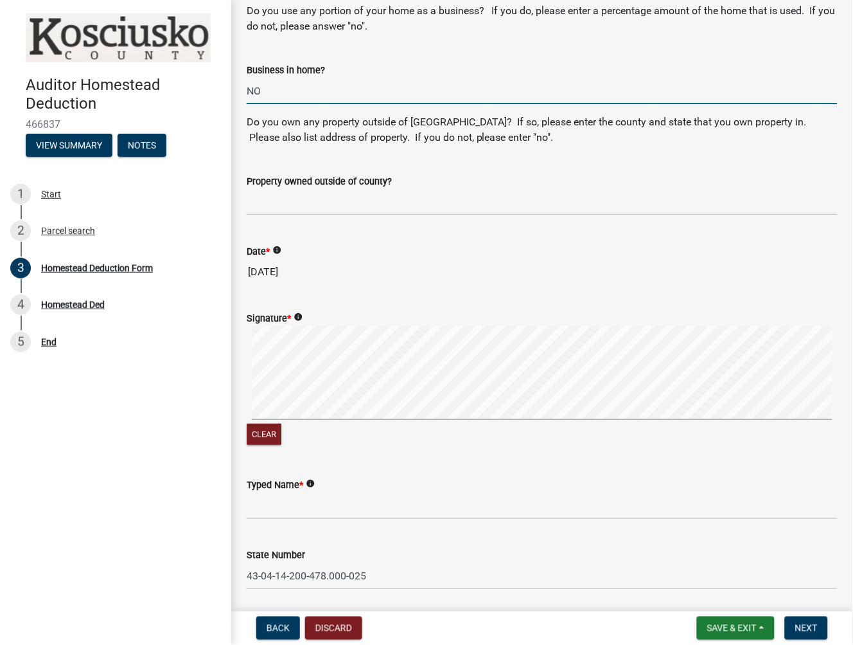
type input "NO"
click at [273, 192] on input "Property owned outside of county?" at bounding box center [542, 202] width 591 height 26
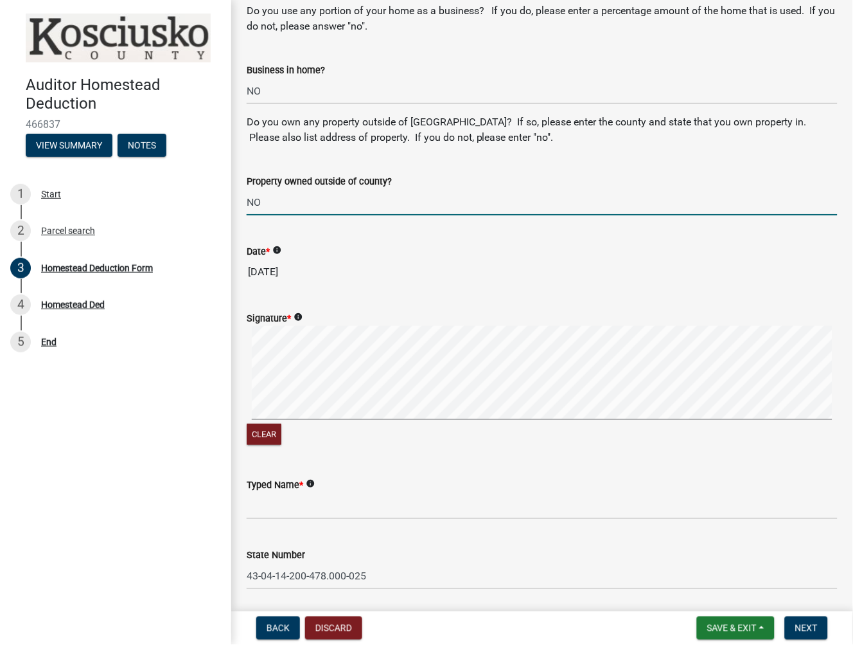
type input "NO"
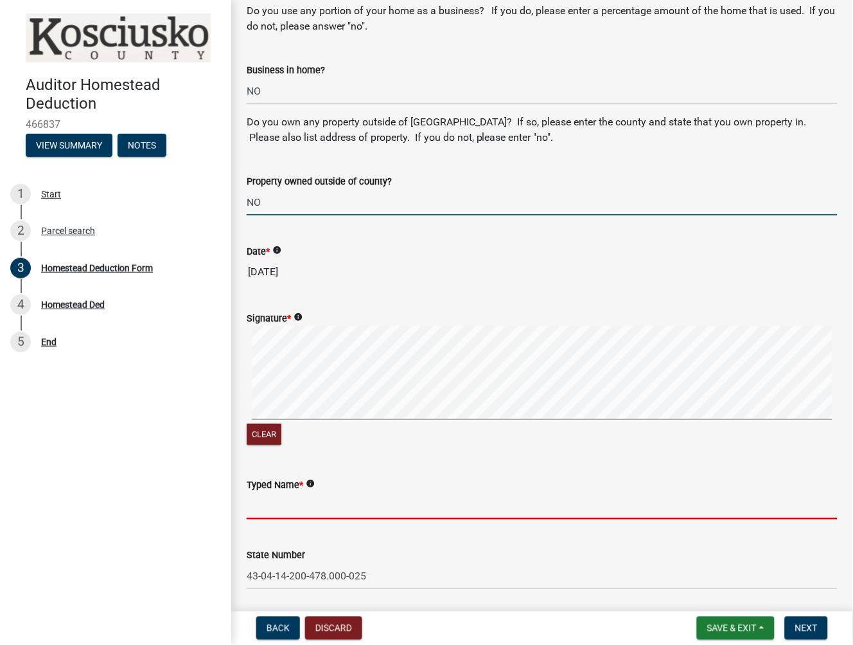
drag, startPoint x: 258, startPoint y: 503, endPoint x: 246, endPoint y: 485, distance: 21.7
click at [258, 503] on input "Typed Name *" at bounding box center [542, 506] width 591 height 26
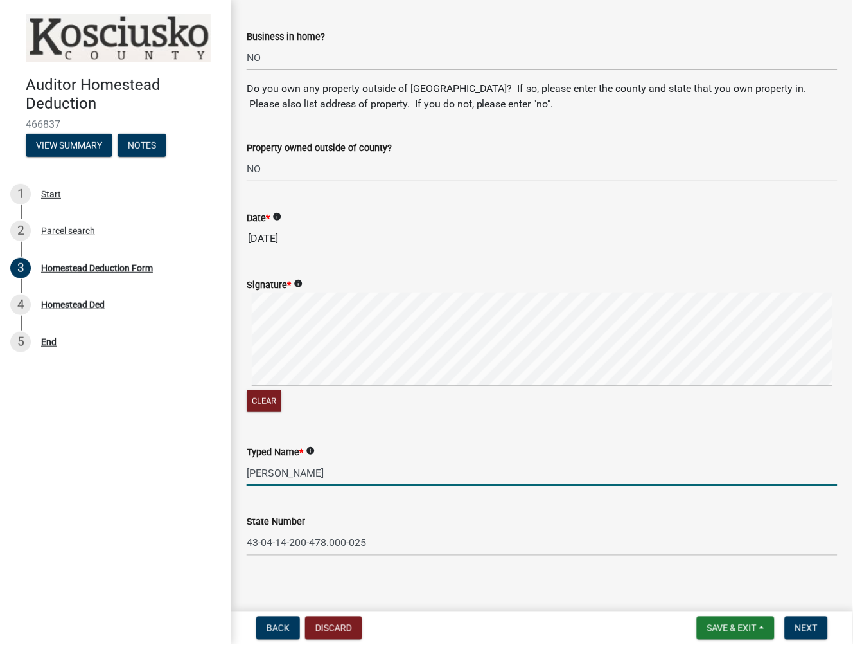
scroll to position [900, 0]
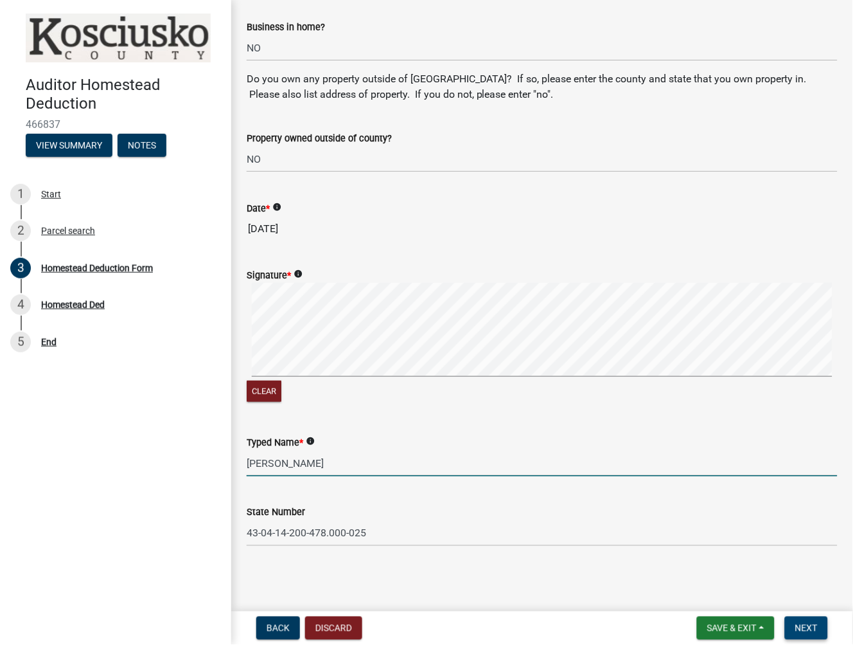
type input "[PERSON_NAME]"
click at [812, 637] on button "Next" at bounding box center [806, 627] width 43 height 23
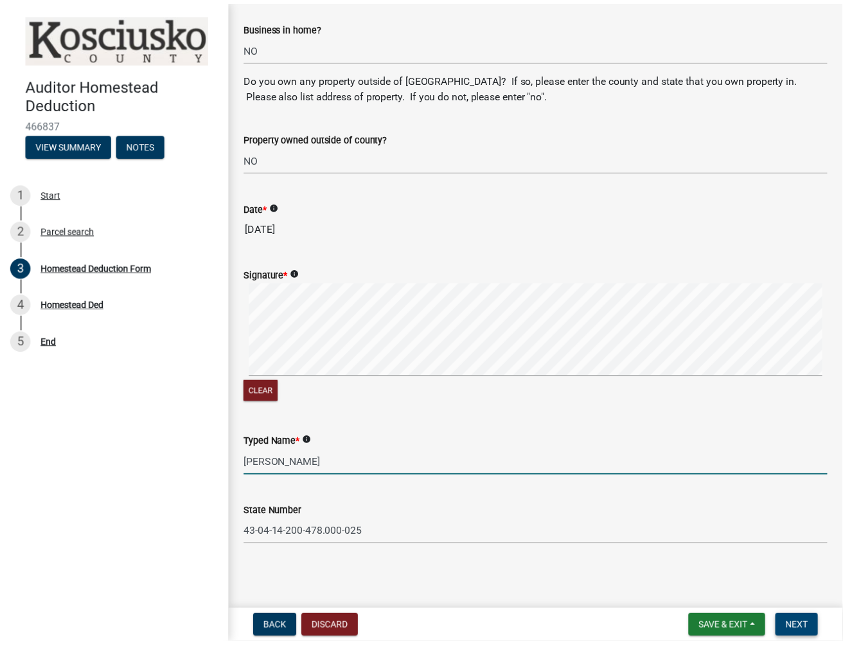
scroll to position [0, 0]
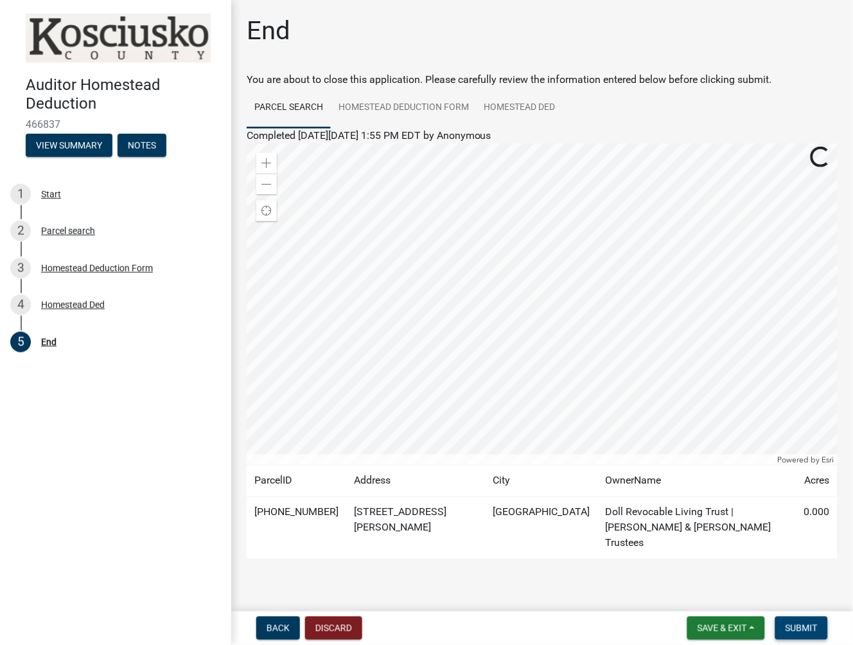
click at [808, 632] on span "Submit" at bounding box center [802, 628] width 32 height 10
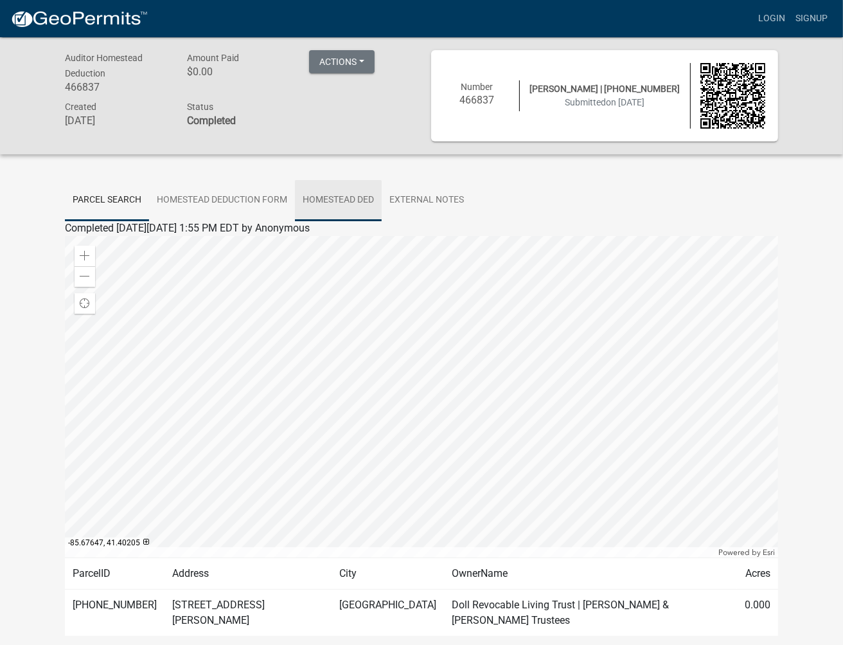
click at [317, 196] on link "Homestead Ded" at bounding box center [338, 200] width 87 height 41
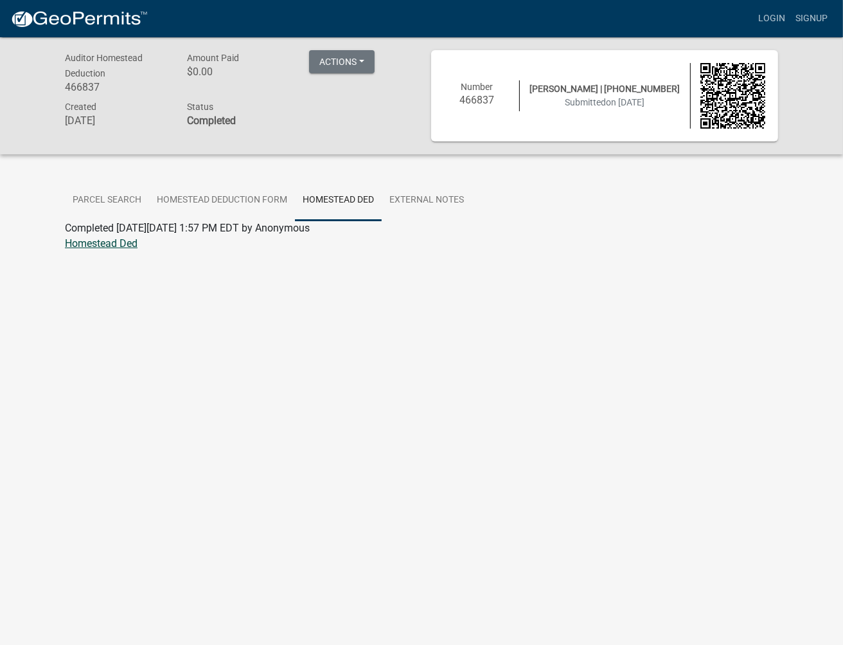
click at [98, 246] on link "Homestead Ded" at bounding box center [101, 243] width 73 height 12
